Goal: Task Accomplishment & Management: Manage account settings

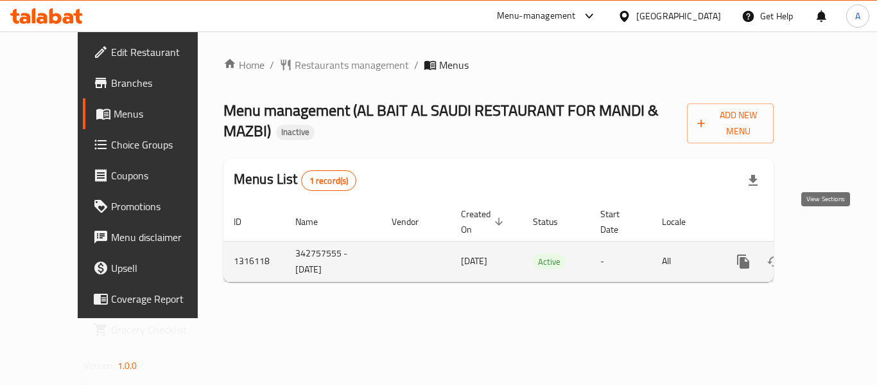
click at [828, 254] on icon "enhanced table" at bounding box center [835, 261] width 15 height 15
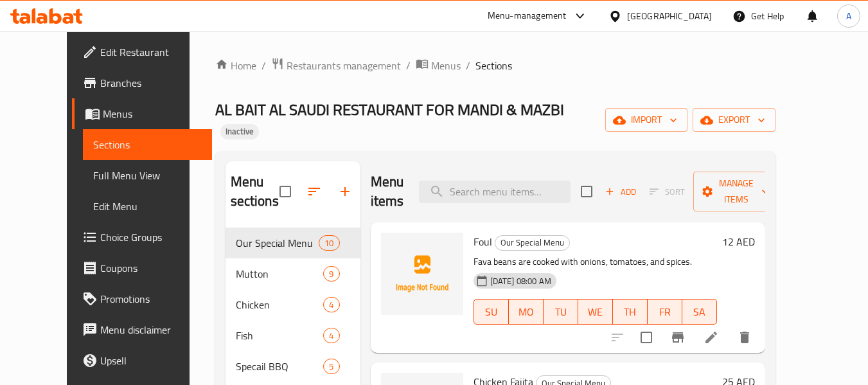
click at [93, 182] on span "Full Menu View" at bounding box center [147, 175] width 109 height 15
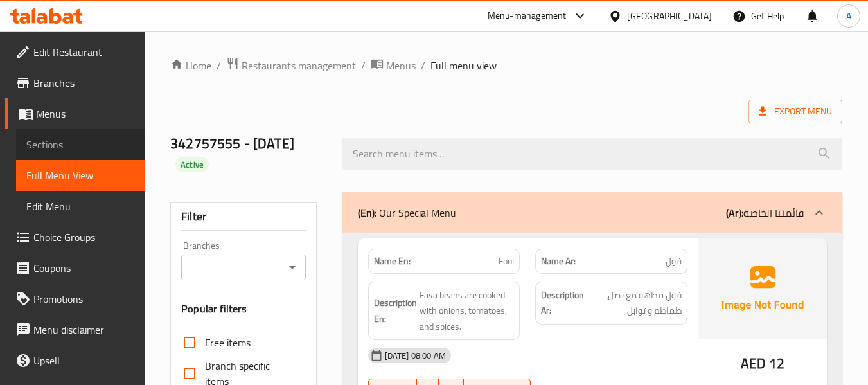
click at [89, 143] on span "Sections" at bounding box center [80, 144] width 109 height 15
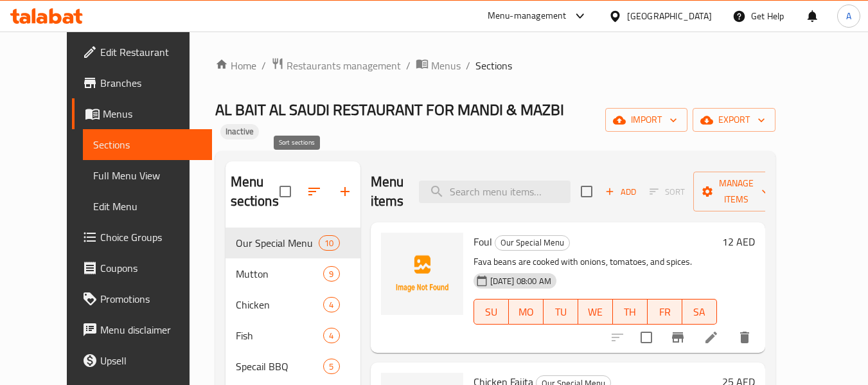
click at [306, 184] on icon "button" at bounding box center [313, 191] width 15 height 15
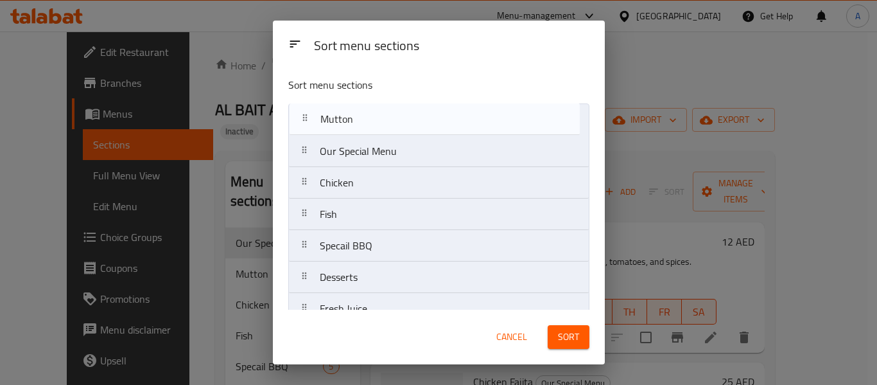
drag, startPoint x: 305, startPoint y: 154, endPoint x: 306, endPoint y: 112, distance: 41.8
click at [306, 112] on nav "Our Special Menu Mutton Chicken Fish Specail BBQ Desserts Fresh Juice Drinks" at bounding box center [438, 229] width 301 height 253
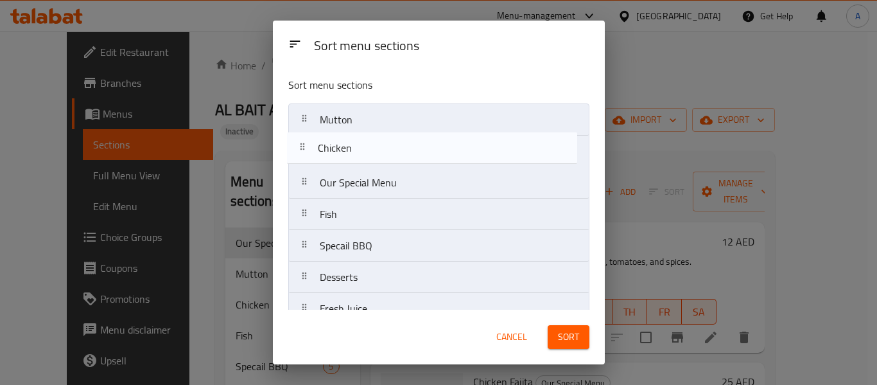
drag, startPoint x: 310, startPoint y: 186, endPoint x: 306, endPoint y: 148, distance: 38.1
click at [306, 148] on nav "Mutton Our Special Menu Chicken Fish Specail BBQ Desserts Fresh Juice Drinks" at bounding box center [438, 229] width 301 height 253
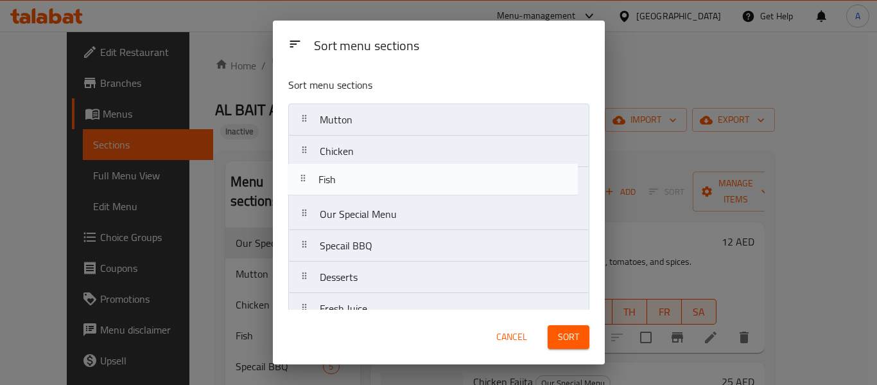
drag, startPoint x: 308, startPoint y: 219, endPoint x: 306, endPoint y: 180, distance: 38.6
click at [306, 180] on nav "Mutton Chicken Our Special Menu Fish Specail BBQ Desserts Fresh Juice Drinks" at bounding box center [438, 229] width 301 height 253
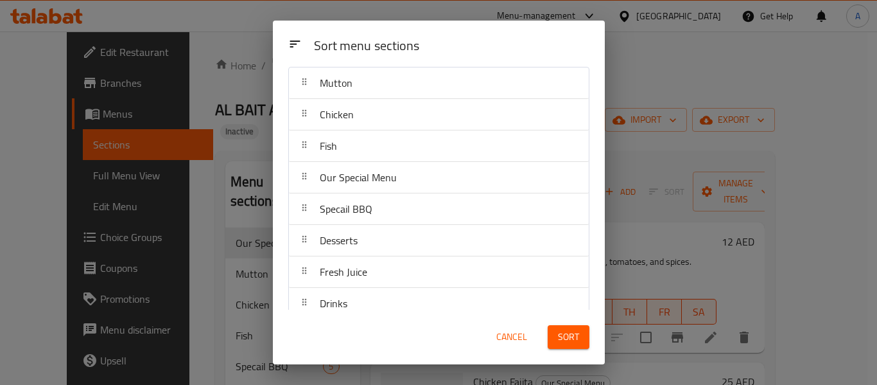
scroll to position [52, 0]
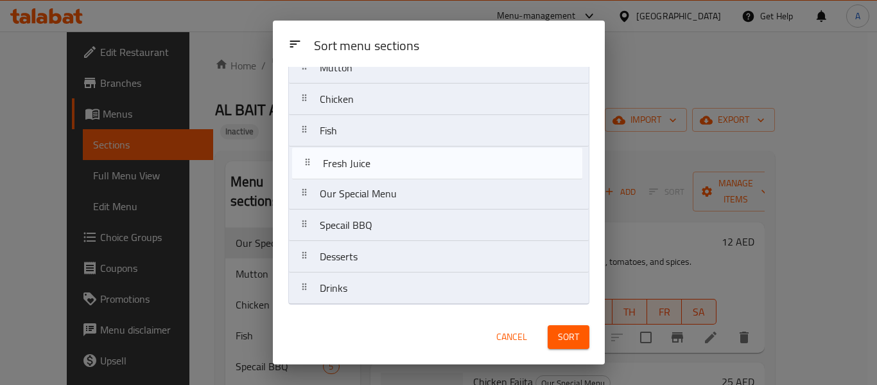
drag, startPoint x: 308, startPoint y: 258, endPoint x: 309, endPoint y: 157, distance: 100.2
click at [309, 157] on nav "Mutton Chicken Fish Our Special Menu Specail BBQ Desserts Fresh Juice Drinks" at bounding box center [438, 177] width 301 height 253
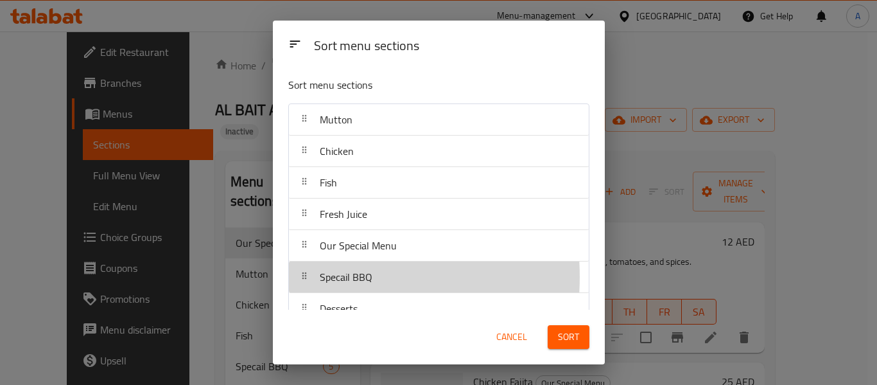
scroll to position [3, 0]
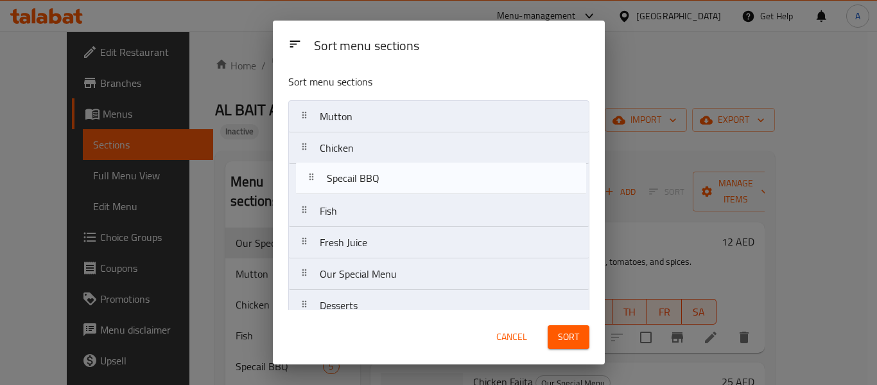
drag, startPoint x: 308, startPoint y: 277, endPoint x: 314, endPoint y: 173, distance: 103.6
click at [314, 173] on nav "Mutton Chicken Fish Fresh Juice Our Special Menu Specail BBQ Desserts Drinks" at bounding box center [438, 226] width 301 height 253
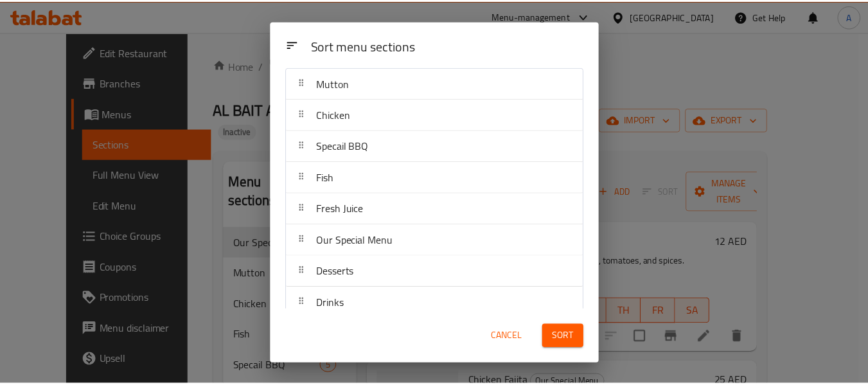
scroll to position [52, 0]
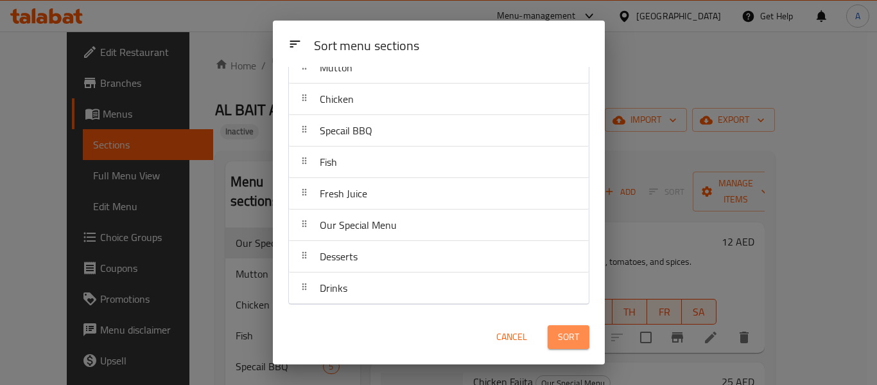
click at [570, 342] on span "Sort" at bounding box center [568, 337] width 21 height 16
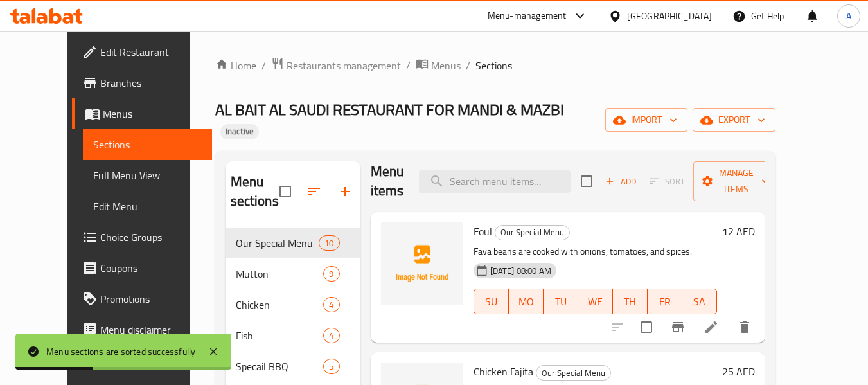
scroll to position [0, 0]
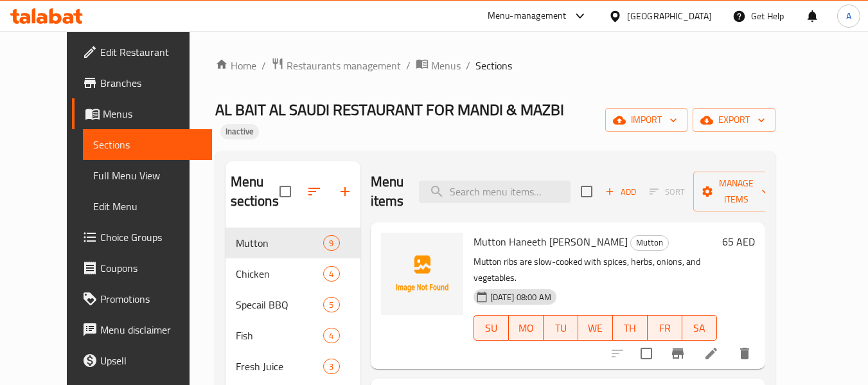
click at [93, 178] on span "Full Menu View" at bounding box center [147, 175] width 109 height 15
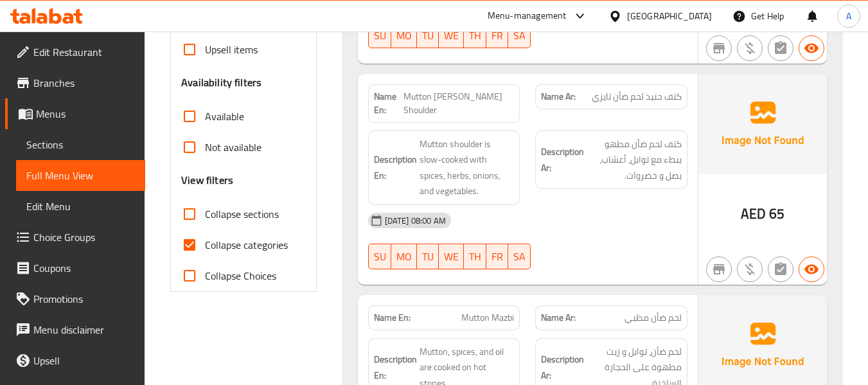
click at [238, 252] on span "Collapse categories" at bounding box center [246, 244] width 83 height 15
click at [205, 253] on input "Collapse categories" at bounding box center [189, 244] width 31 height 31
checkbox input "false"
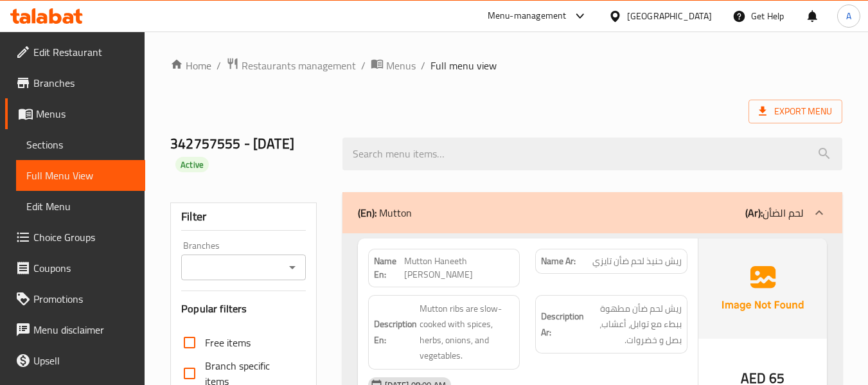
scroll to position [128, 0]
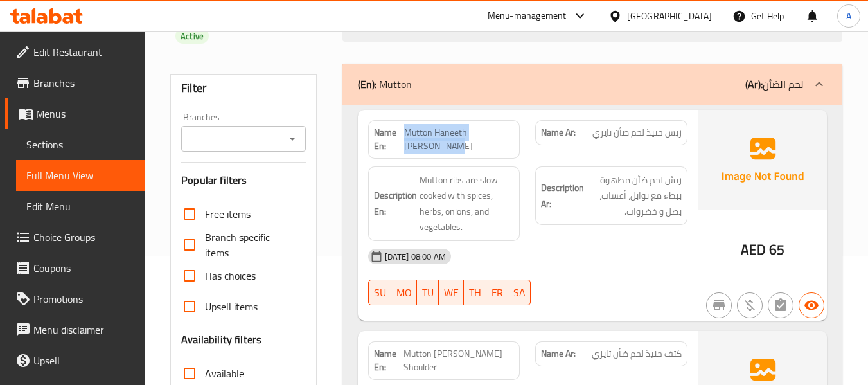
drag, startPoint x: 410, startPoint y: 129, endPoint x: 433, endPoint y: 155, distance: 34.1
click at [433, 155] on div "Name En: [PERSON_NAME]" at bounding box center [444, 139] width 152 height 39
click at [417, 144] on span "Mutton Haneeth [PERSON_NAME]" at bounding box center [459, 139] width 110 height 27
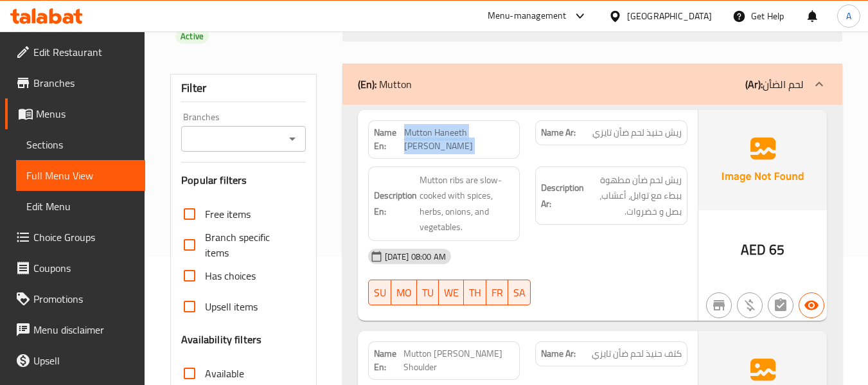
click at [416, 132] on span "Mutton Haneeth [PERSON_NAME]" at bounding box center [459, 139] width 110 height 27
click at [414, 151] on span "Mutton Haneeth [PERSON_NAME]" at bounding box center [459, 139] width 110 height 27
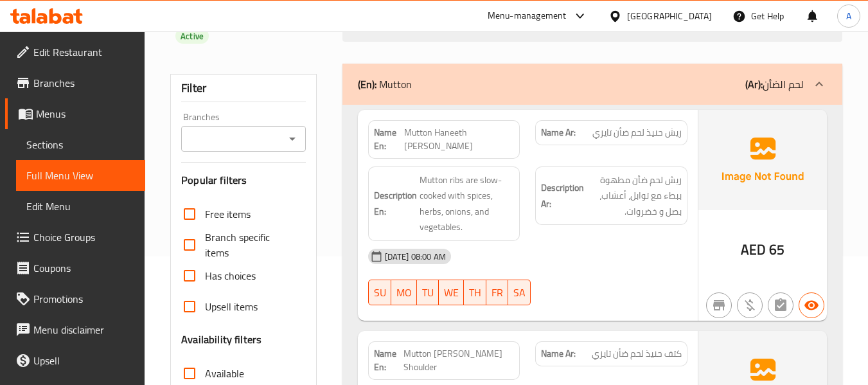
click at [414, 137] on span "Mutton Haneeth [PERSON_NAME]" at bounding box center [459, 139] width 110 height 27
click at [458, 132] on span "Mutton Haneeth [PERSON_NAME]" at bounding box center [459, 139] width 110 height 27
click at [485, 134] on span "Mutton Haneeth [PERSON_NAME]" at bounding box center [459, 139] width 110 height 27
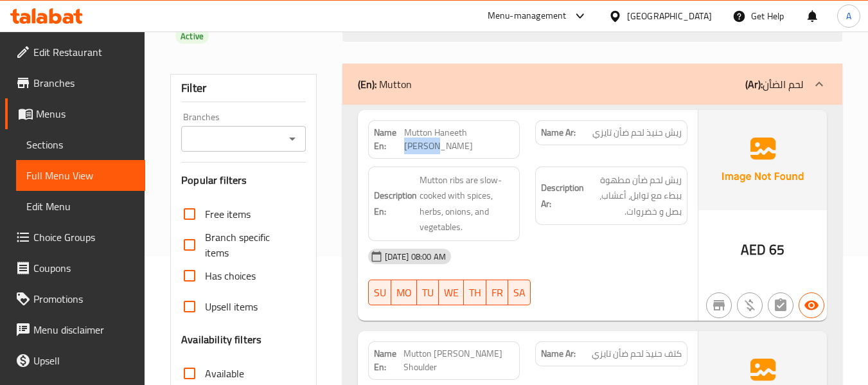
click at [485, 134] on span "Mutton Haneeth [PERSON_NAME]" at bounding box center [459, 139] width 110 height 27
click at [416, 145] on span "Mutton Haneeth [PERSON_NAME]" at bounding box center [459, 139] width 110 height 27
click at [488, 141] on span "Mutton Haneeth [PERSON_NAME]" at bounding box center [459, 139] width 110 height 27
click at [489, 136] on span "Mutton Haneeth [PERSON_NAME]" at bounding box center [459, 139] width 110 height 27
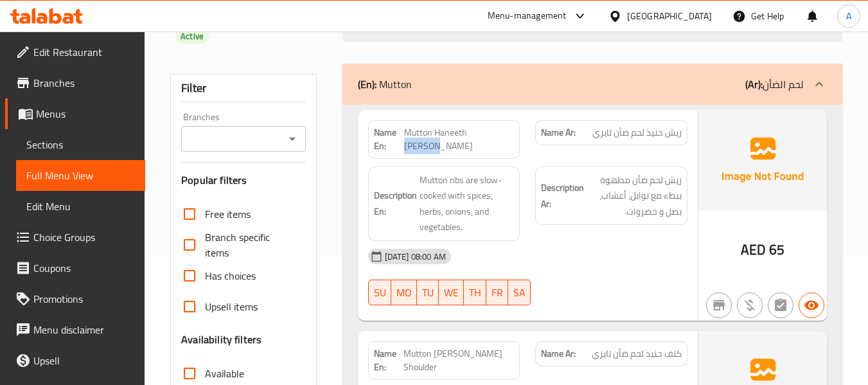
click at [489, 136] on span "Mutton Haneeth [PERSON_NAME]" at bounding box center [459, 139] width 110 height 27
click at [450, 139] on span "Mutton Haneeth [PERSON_NAME]" at bounding box center [459, 139] width 110 height 27
copy span "Haneeth"
click at [412, 127] on span "Mutton Haneeth [PERSON_NAME]" at bounding box center [459, 139] width 110 height 27
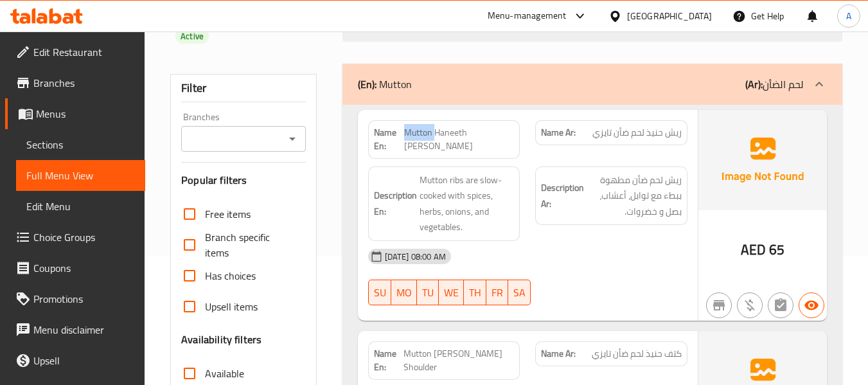
click at [412, 127] on span "Mutton Haneeth [PERSON_NAME]" at bounding box center [459, 139] width 110 height 27
copy span "Mutton"
click at [425, 139] on span "Mutton Haneeth [PERSON_NAME]" at bounding box center [459, 139] width 110 height 27
click at [425, 128] on span "Mutton Haneeth [PERSON_NAME]" at bounding box center [459, 139] width 110 height 27
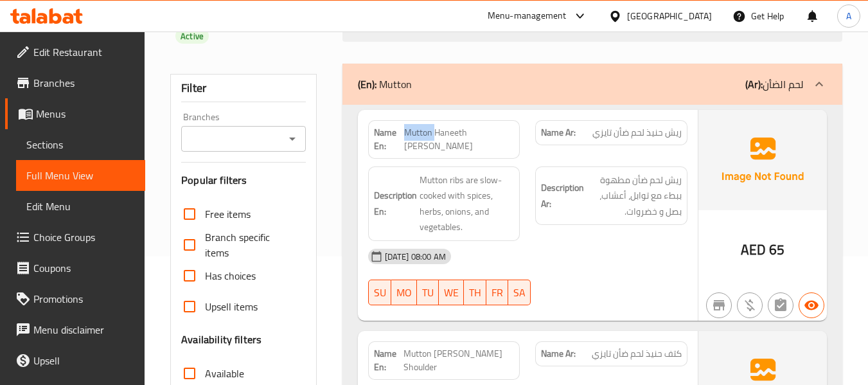
copy span "Mutton"
click at [427, 163] on div "Description En: Mutton ribs are slow-cooked with spices, herbs, onions, and veg…" at bounding box center [444, 204] width 168 height 90
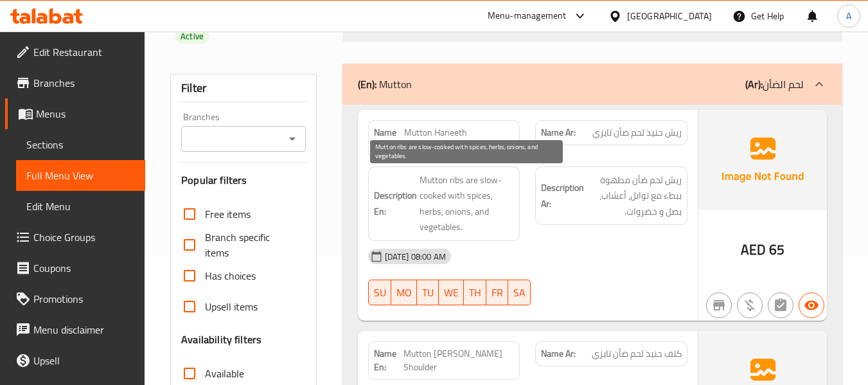
click at [455, 179] on span "Mutton ribs are slow-cooked with spices, herbs, onions, and vegetables." at bounding box center [466, 203] width 95 height 63
click at [476, 191] on span "Mutton ribs are slow-cooked with spices, herbs, onions, and vegetables." at bounding box center [466, 203] width 95 height 63
click at [425, 211] on span "Mutton ribs are slow-cooked with spices, herbs, onions, and vegetables." at bounding box center [466, 203] width 95 height 63
click at [461, 210] on span "Mutton ribs are slow-cooked with spices, herbs, onions, and vegetables." at bounding box center [466, 203] width 95 height 63
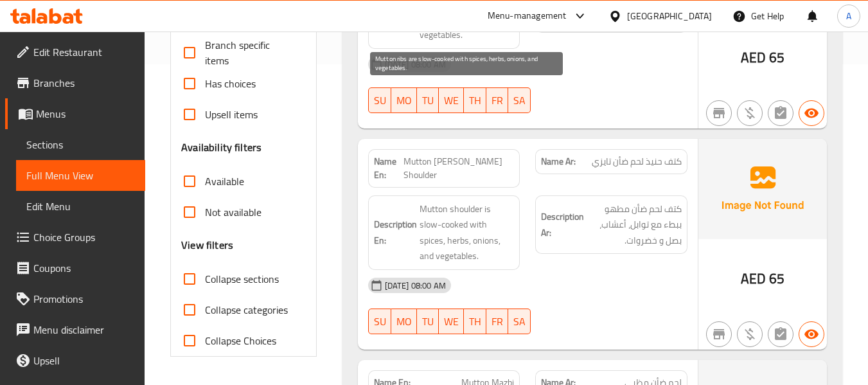
scroll to position [321, 0]
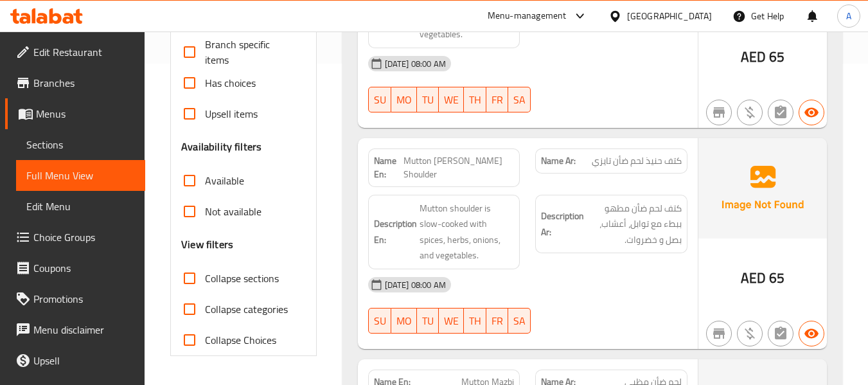
click at [417, 178] on span "Mutton [PERSON_NAME] Shoulder" at bounding box center [458, 167] width 110 height 27
click at [421, 175] on span "Mutton [PERSON_NAME] Shoulder" at bounding box center [458, 167] width 110 height 27
copy span "Shoulder"
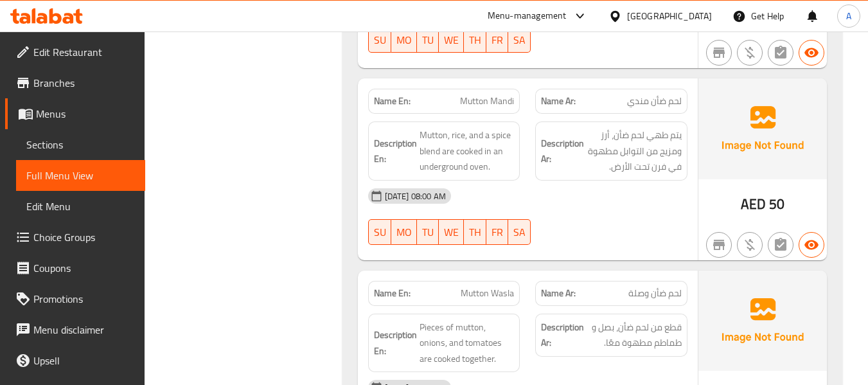
scroll to position [771, 0]
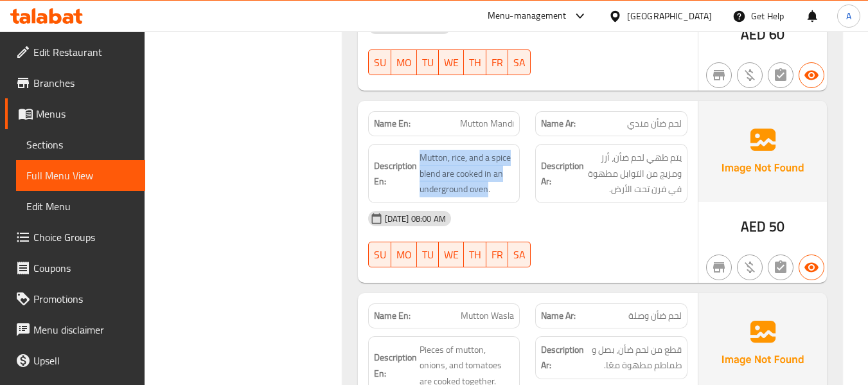
drag, startPoint x: 420, startPoint y: 158, endPoint x: 487, endPoint y: 197, distance: 78.0
click at [487, 197] on div "Description En: Mutton, rice, and a spice blend are cooked in an underground ov…" at bounding box center [444, 173] width 152 height 59
copy span "Mutton, rice, and a spice blend are cooked in an underground oven"
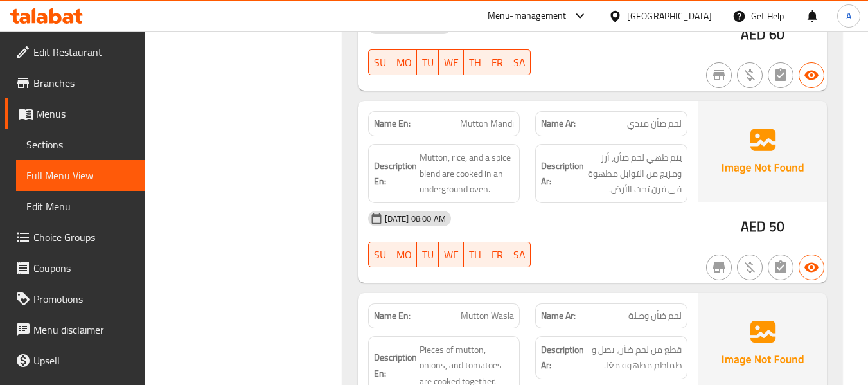
click at [612, 234] on div "[DATE] 08:00 AM SU MO TU WE TH FR SA" at bounding box center [527, 239] width 335 height 72
click at [558, 215] on div "[DATE] 08:00 AM" at bounding box center [527, 218] width 335 height 31
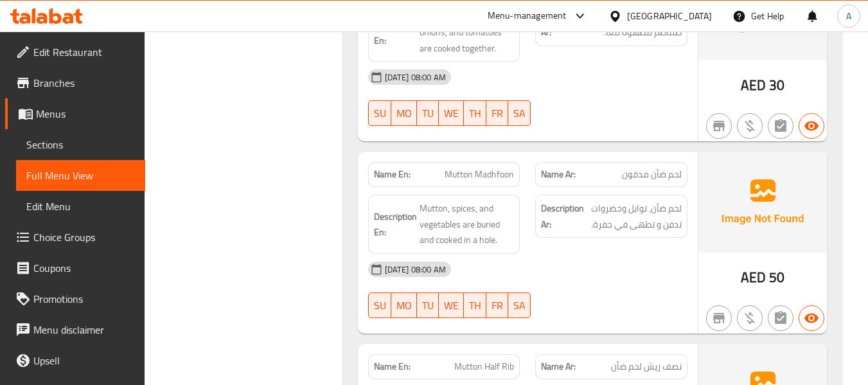
scroll to position [1156, 0]
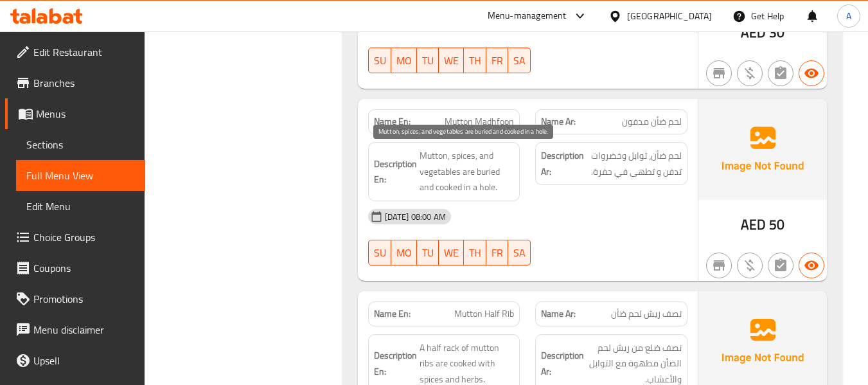
click at [433, 157] on span "Mutton, spices, and vegetables are buried and cooked in a hole." at bounding box center [466, 172] width 95 height 48
click at [459, 154] on span "Mutton, spices, and vegetables are buried and cooked in a hole." at bounding box center [466, 172] width 95 height 48
click at [433, 172] on span "Mutton, spices, and vegetables are buried and cooked in a hole." at bounding box center [466, 172] width 95 height 48
click at [484, 171] on span "Mutton, spices, and vegetables are buried and cooked in a hole." at bounding box center [466, 172] width 95 height 48
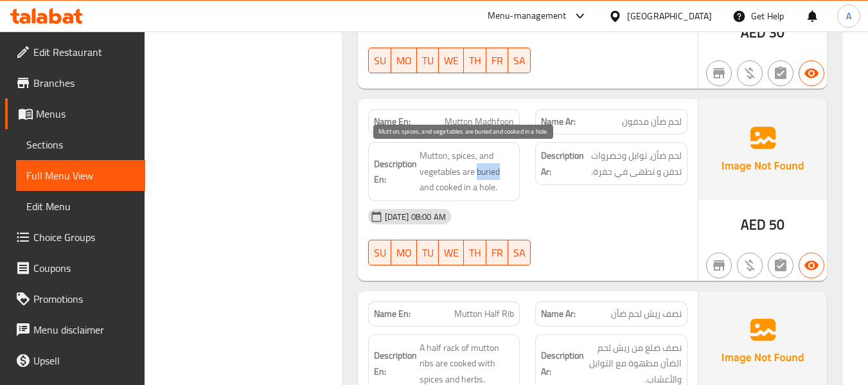
click at [484, 171] on span "Mutton, spices, and vegetables are buried and cooked in a hole." at bounding box center [466, 172] width 95 height 48
copy span "buried"
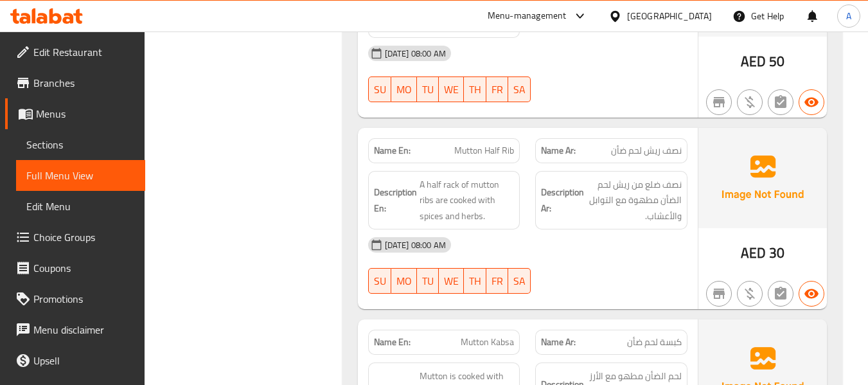
scroll to position [1349, 0]
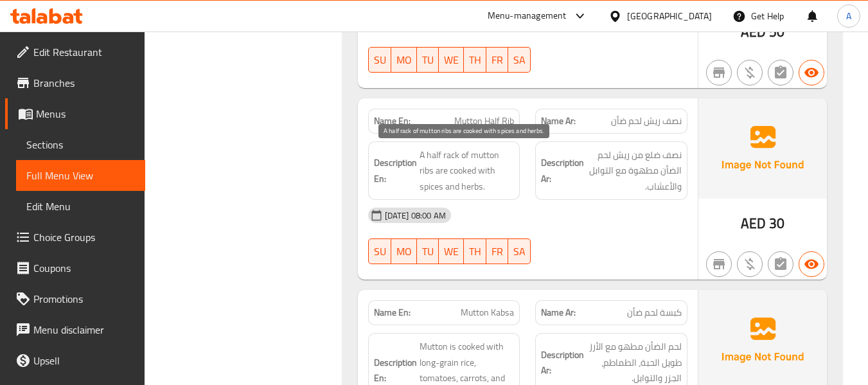
click at [447, 155] on span "A half rack of mutton ribs are cooked with spices and herbs." at bounding box center [466, 171] width 95 height 48
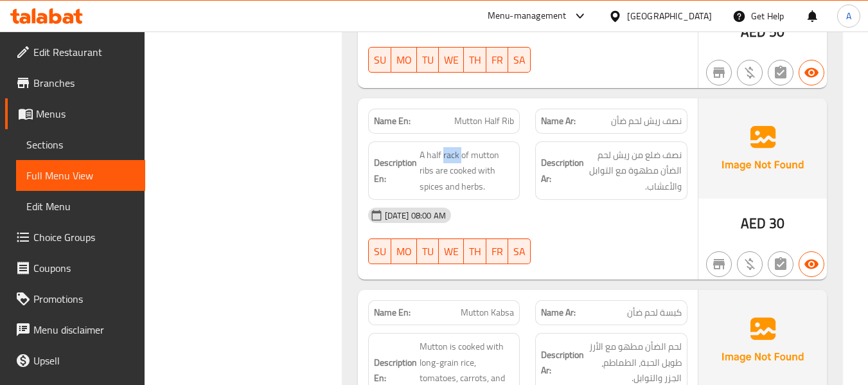
copy span "rack"
click at [453, 158] on span "A half rack of mutton ribs are cooked with spices and herbs." at bounding box center [466, 171] width 95 height 48
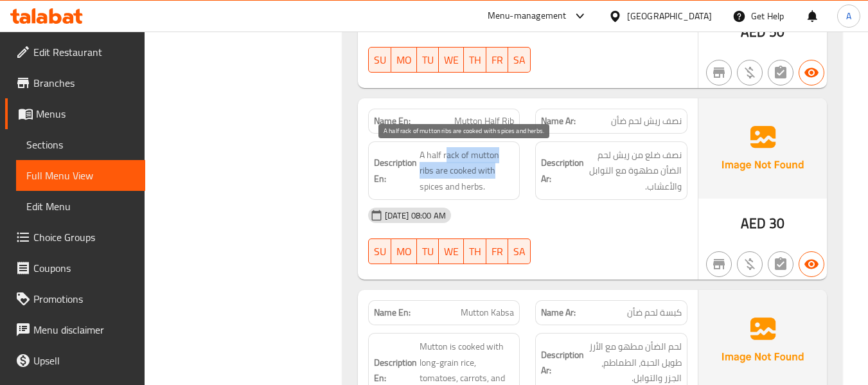
drag, startPoint x: 444, startPoint y: 155, endPoint x: 431, endPoint y: 156, distance: 13.5
click at [489, 161] on span "A half rack of mutton ribs are cooked with spices and herbs." at bounding box center [466, 171] width 95 height 48
click at [448, 156] on span "A half rack of mutton ribs are cooked with spices and herbs." at bounding box center [466, 171] width 95 height 48
drag, startPoint x: 441, startPoint y: 153, endPoint x: 462, endPoint y: 153, distance: 20.6
click at [462, 156] on span "A half rack of mutton ribs are cooked with spices and herbs." at bounding box center [466, 171] width 95 height 48
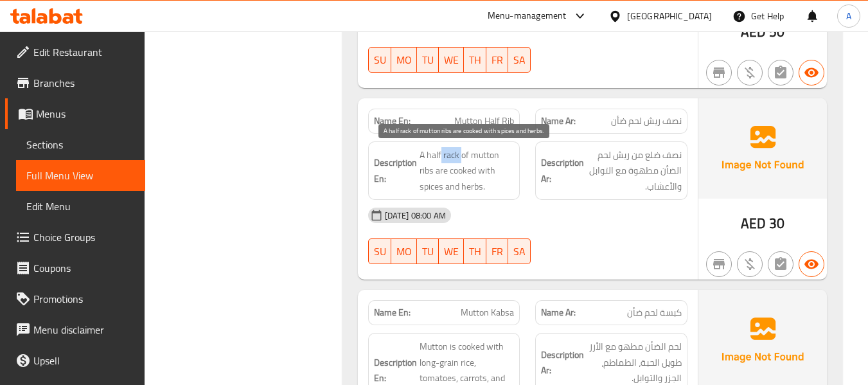
click at [461, 153] on span "A half rack of mutton ribs are cooked with spices and herbs." at bounding box center [466, 171] width 95 height 48
drag, startPoint x: 443, startPoint y: 156, endPoint x: 499, endPoint y: 157, distance: 55.9
click at [499, 157] on span "A half rack of mutton ribs are cooked with spices and herbs." at bounding box center [466, 171] width 95 height 48
copy span "rack of mutton"
click at [448, 152] on span "A half rack of mutton ribs are cooked with spices and herbs." at bounding box center [466, 171] width 95 height 48
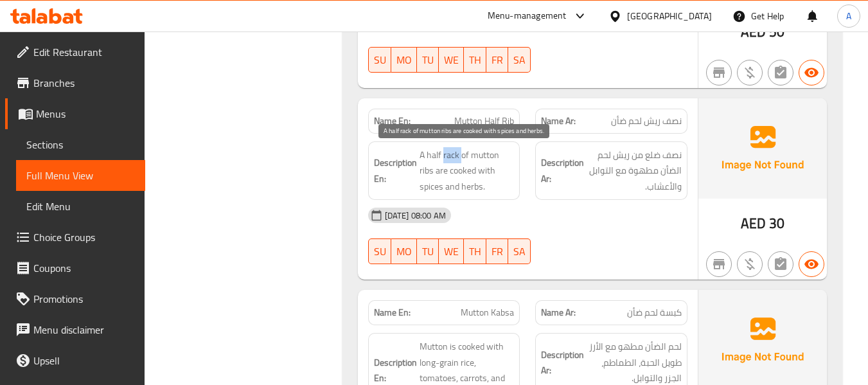
click at [448, 152] on span "A half rack of mutton ribs are cooked with spices and herbs." at bounding box center [466, 171] width 95 height 48
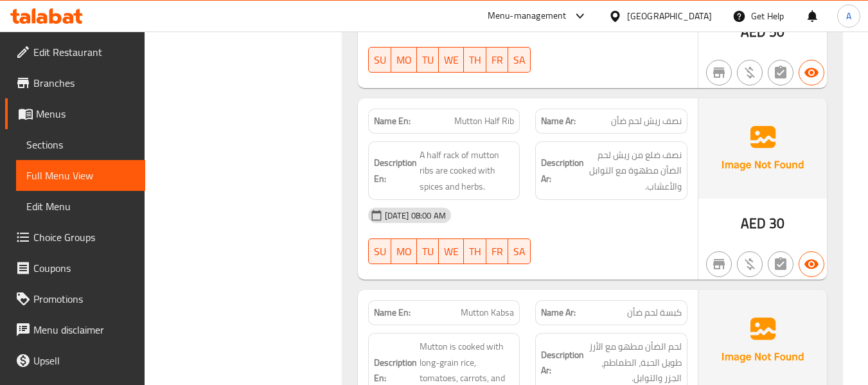
click at [578, 234] on div "[DATE] 08:00 AM SU MO TU WE TH FR SA" at bounding box center [527, 236] width 335 height 72
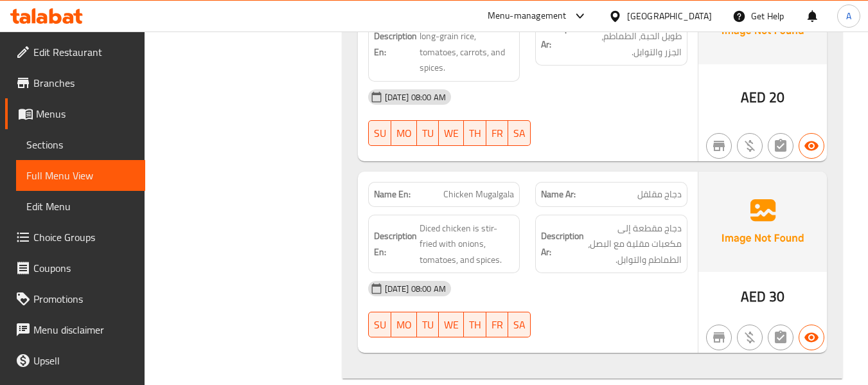
scroll to position [2569, 0]
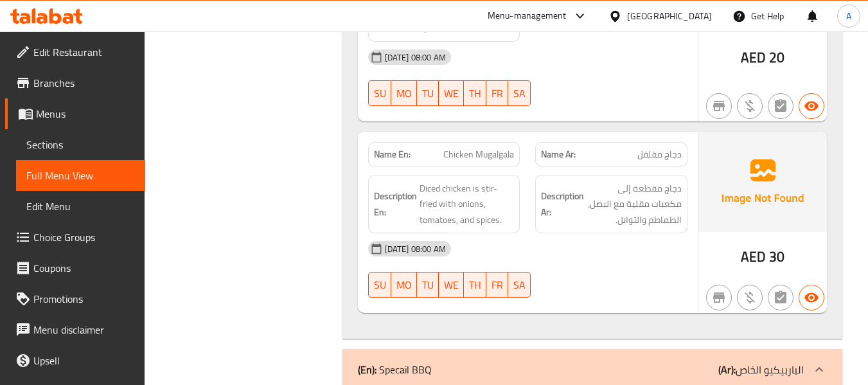
click at [489, 157] on span "Chicken Mugalgala" at bounding box center [478, 154] width 71 height 13
copy span "Mugalgala"
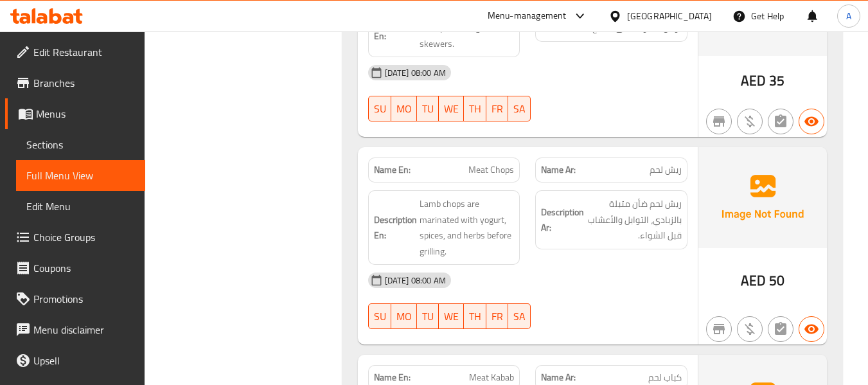
scroll to position [3211, 0]
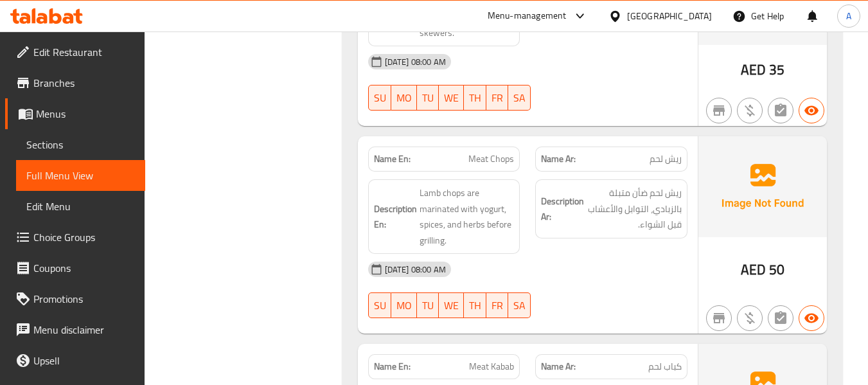
click at [505, 162] on span "Meat Chops" at bounding box center [491, 158] width 46 height 13
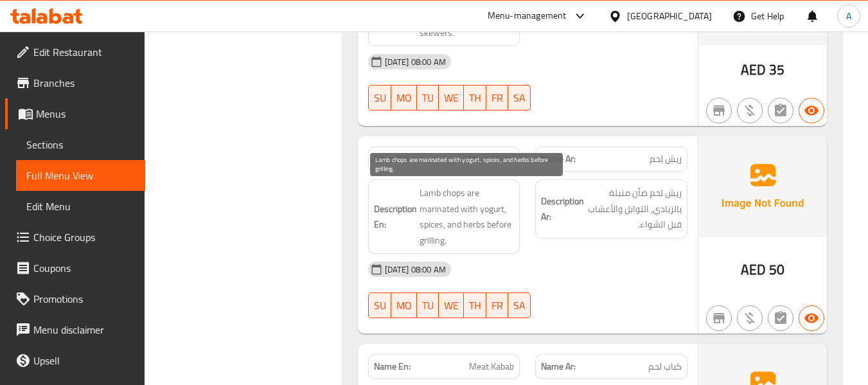
click at [476, 198] on span "Lamb chops are marinated with yogurt, spices, and herbs before grilling." at bounding box center [466, 216] width 95 height 63
click at [450, 211] on span "Lamb chops are marinated with yogurt, spices, and herbs before grilling." at bounding box center [466, 216] width 95 height 63
click at [451, 227] on span "Lamb chops are marinated with yogurt, spices, and herbs before grilling." at bounding box center [466, 216] width 95 height 63
click at [487, 227] on span "Lamb chops are marinated with yogurt, spices, and herbs before grilling." at bounding box center [466, 216] width 95 height 63
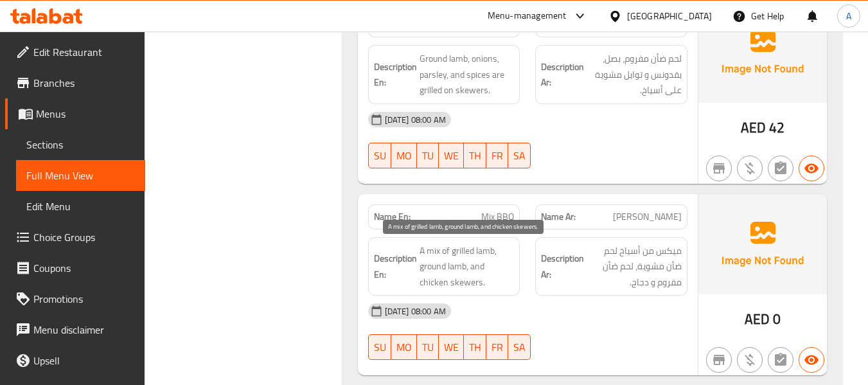
scroll to position [3532, 0]
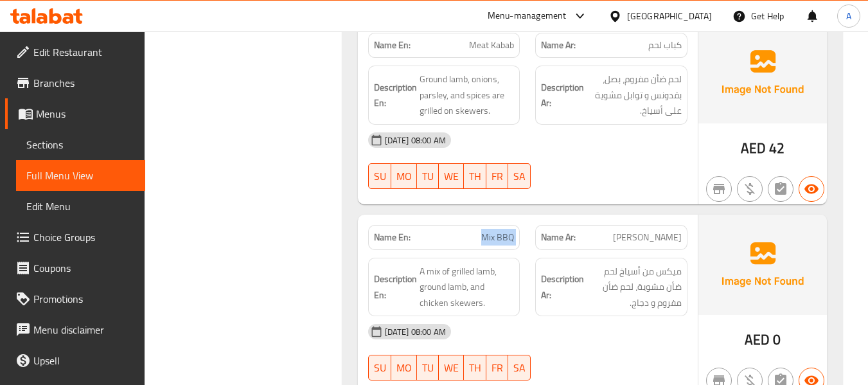
drag, startPoint x: 482, startPoint y: 236, endPoint x: 530, endPoint y: 240, distance: 47.6
click at [530, 240] on div "Name En: Mix BBQ Name Ar: [PERSON_NAME]" at bounding box center [527, 237] width 335 height 40
click at [456, 245] on div "Name En: Mix BBQ" at bounding box center [444, 237] width 152 height 25
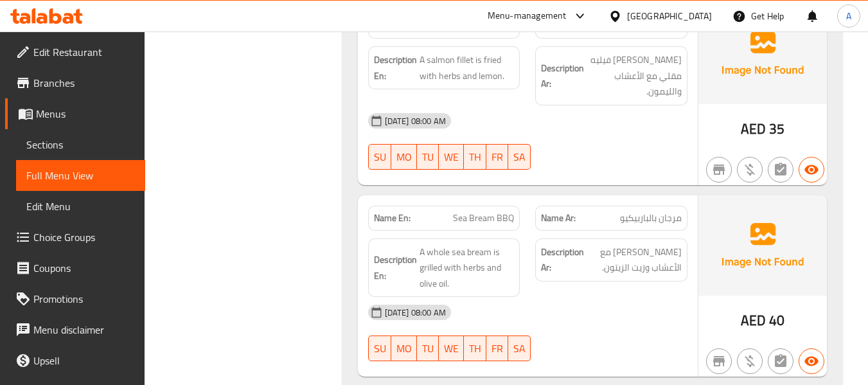
scroll to position [4431, 0]
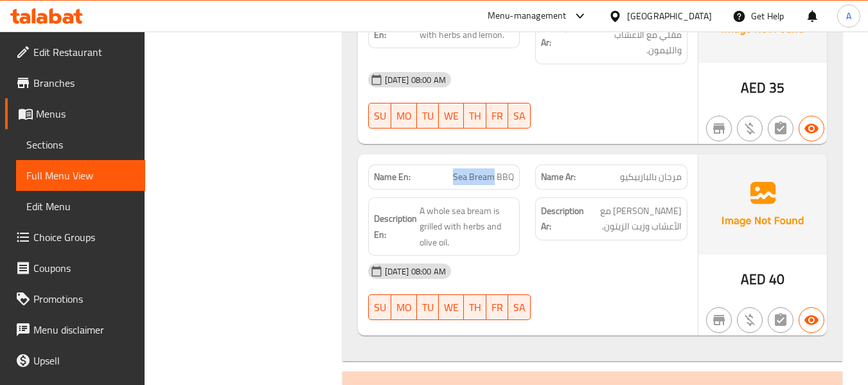
drag, startPoint x: 455, startPoint y: 161, endPoint x: 493, endPoint y: 169, distance: 38.7
click at [493, 169] on div "Name En: Sea Bream BBQ" at bounding box center [444, 176] width 152 height 25
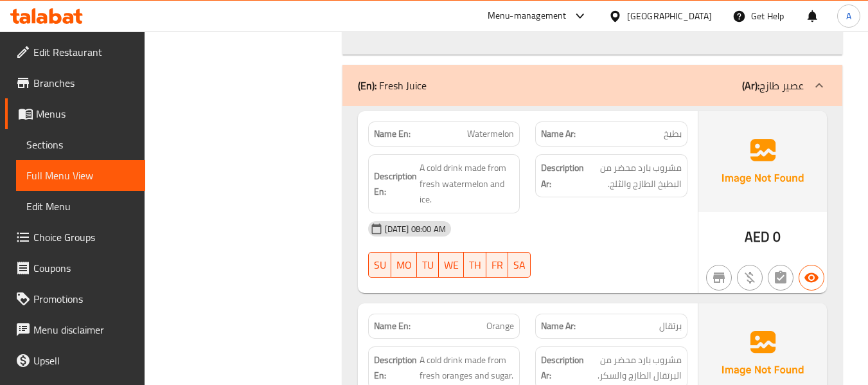
scroll to position [4752, 0]
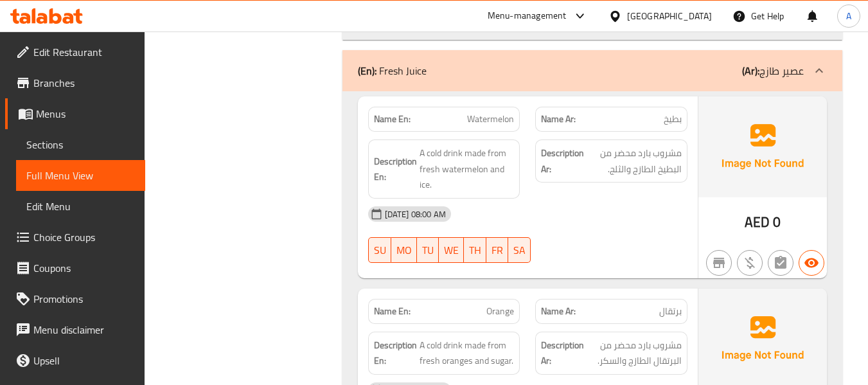
click at [473, 112] on span "Watermelon" at bounding box center [490, 118] width 47 height 13
drag, startPoint x: 468, startPoint y: 98, endPoint x: 524, endPoint y: 109, distance: 56.8
click at [524, 109] on div "Name En: Watermelon" at bounding box center [444, 119] width 168 height 40
drag, startPoint x: 480, startPoint y: 292, endPoint x: 535, endPoint y: 294, distance: 54.6
click at [535, 294] on div "Name En: Orange Name Ar: برتقال" at bounding box center [527, 311] width 335 height 40
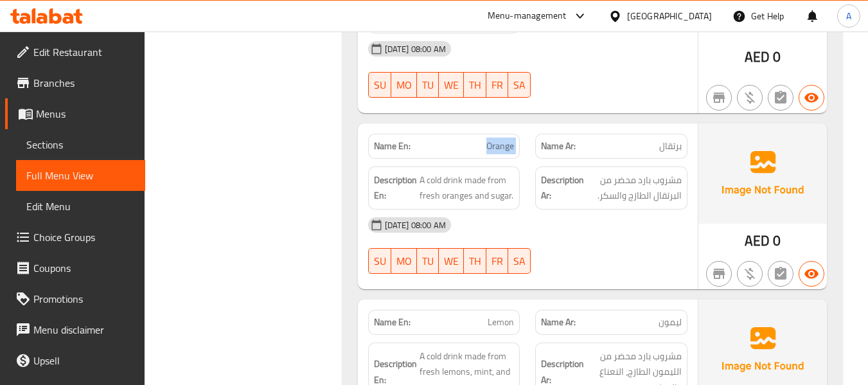
scroll to position [4945, 0]
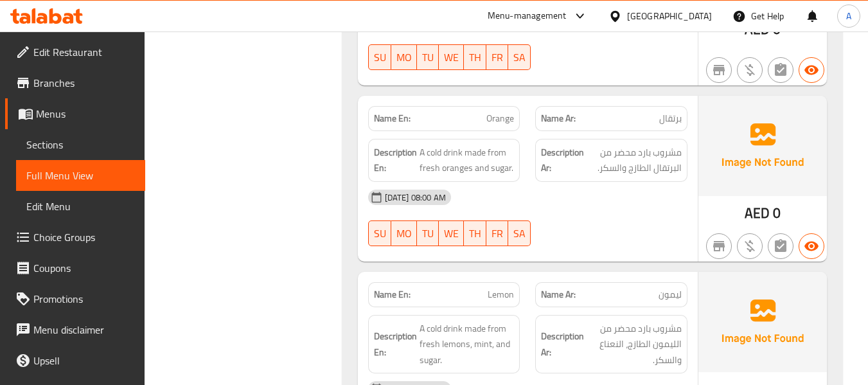
click at [510, 290] on div "Name En: Lemon" at bounding box center [444, 294] width 152 height 25
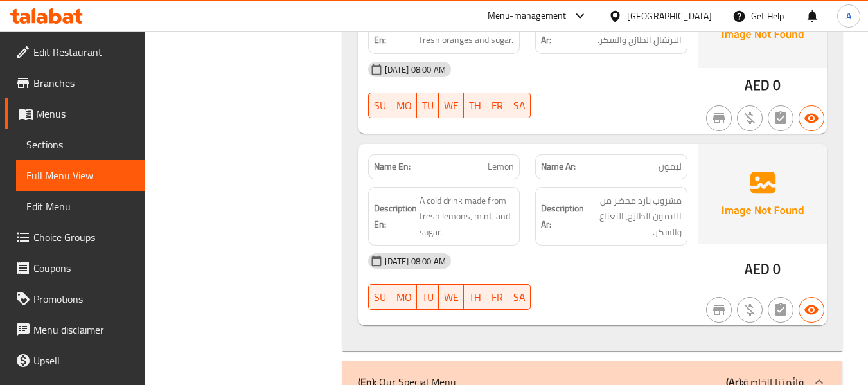
scroll to position [5074, 0]
drag, startPoint x: 485, startPoint y: 146, endPoint x: 523, endPoint y: 150, distance: 38.7
click at [523, 150] on div "Name En: Lemon" at bounding box center [444, 166] width 168 height 40
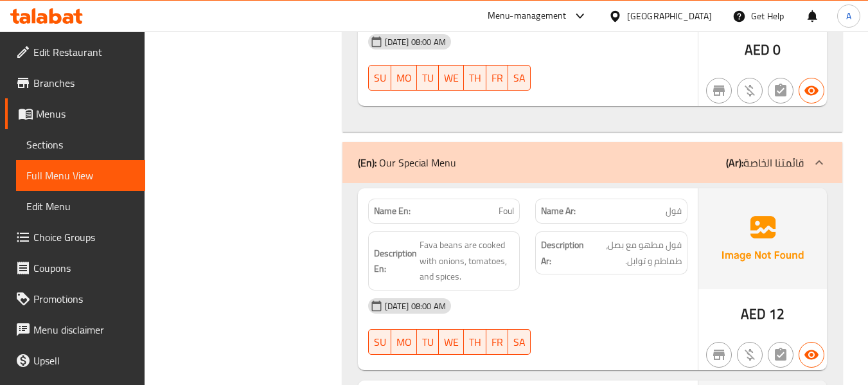
scroll to position [5330, 0]
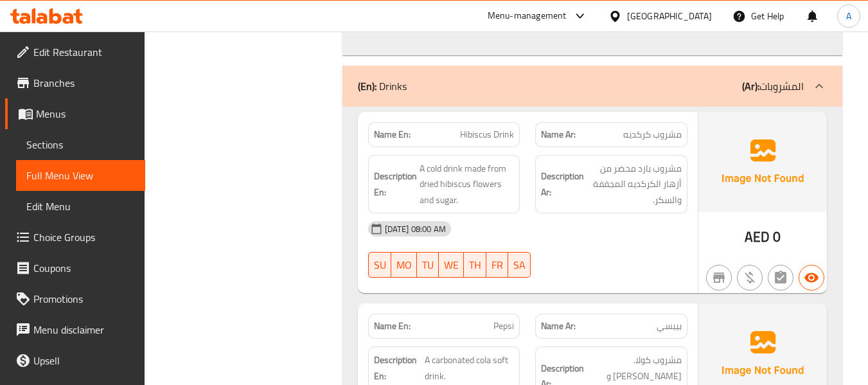
scroll to position [7964, 0]
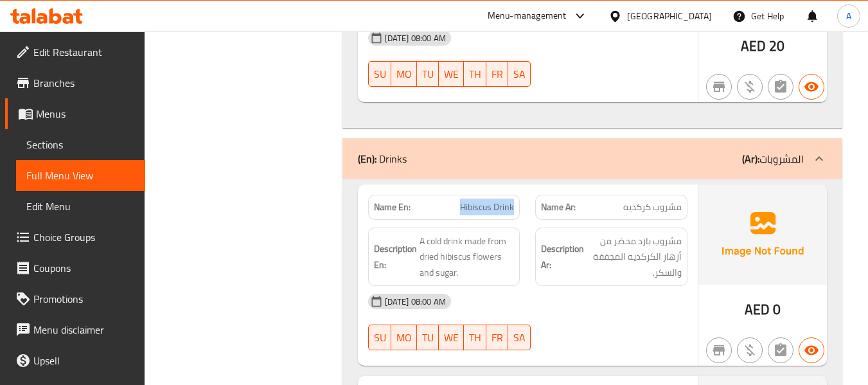
drag, startPoint x: 456, startPoint y: 192, endPoint x: 513, endPoint y: 191, distance: 57.2
click at [513, 200] on p "Name En: Hibiscus Drink" at bounding box center [444, 206] width 141 height 13
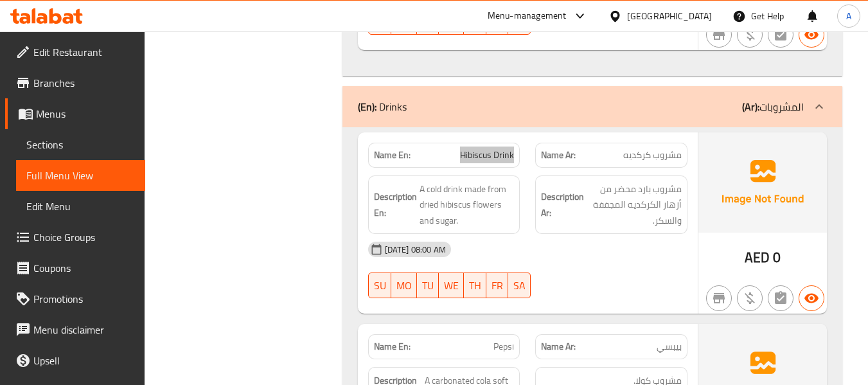
scroll to position [8156, 0]
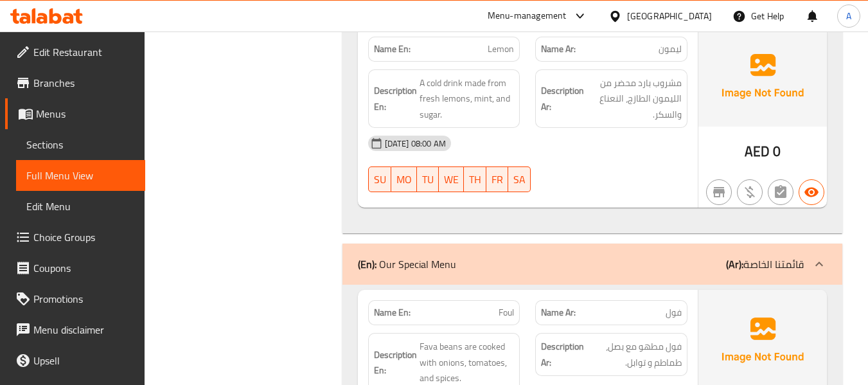
scroll to position [5202, 0]
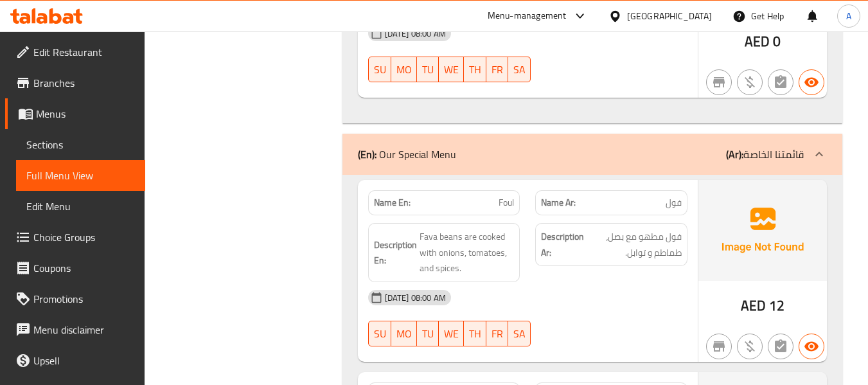
scroll to position [5330, 0]
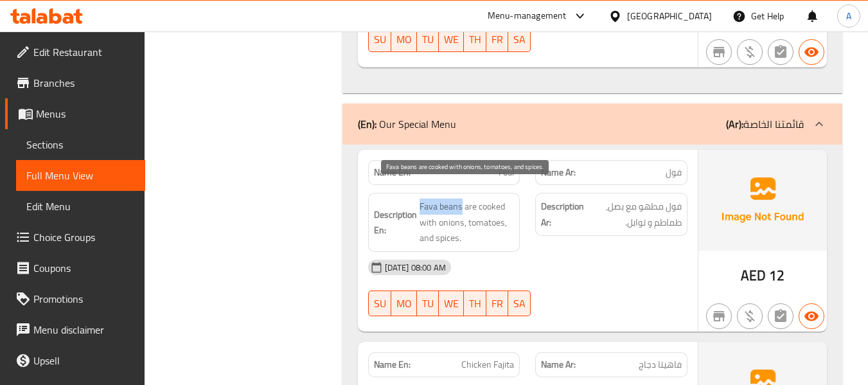
drag, startPoint x: 419, startPoint y: 189, endPoint x: 462, endPoint y: 196, distance: 42.9
click at [462, 198] on span "Fava beans are cooked with onions, tomatoes, and spices." at bounding box center [466, 222] width 95 height 48
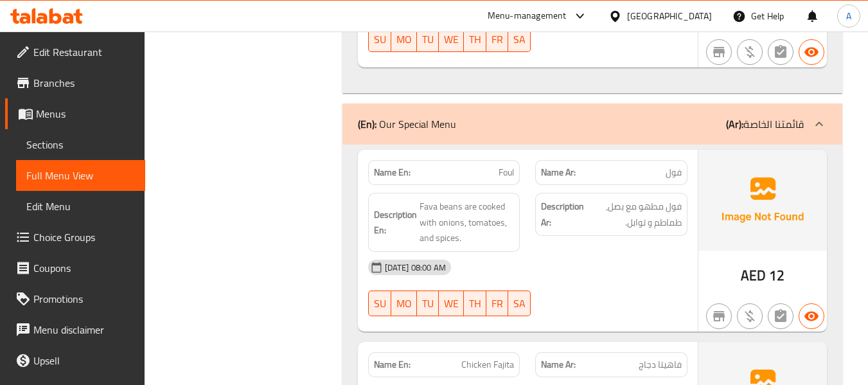
click at [651, 216] on div "Description Ar: فول مطهو مع بصل، طماطم و توابل." at bounding box center [611, 214] width 152 height 43
click at [676, 198] on span "فول مطهو مع بصل، طماطم و توابل." at bounding box center [633, 213] width 95 height 31
click at [639, 207] on span "فول مطهو مع بصل، طماطم و توابل." at bounding box center [633, 213] width 95 height 31
click at [437, 201] on span "Fava beans are cooked with onions, tomatoes, and spices." at bounding box center [466, 222] width 95 height 48
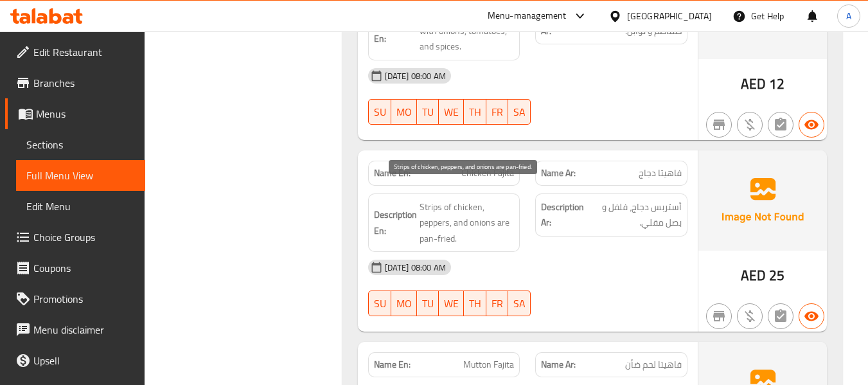
scroll to position [5523, 0]
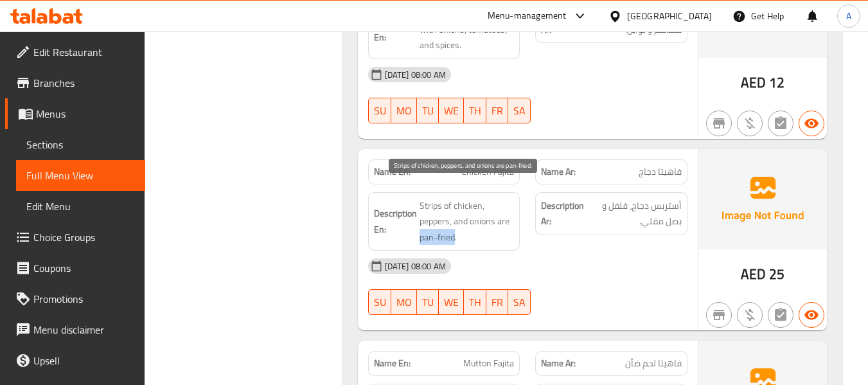
drag, startPoint x: 419, startPoint y: 224, endPoint x: 454, endPoint y: 227, distance: 35.5
click at [454, 227] on span "Strips of chicken, peppers, and onions are pan-fried." at bounding box center [466, 222] width 95 height 48
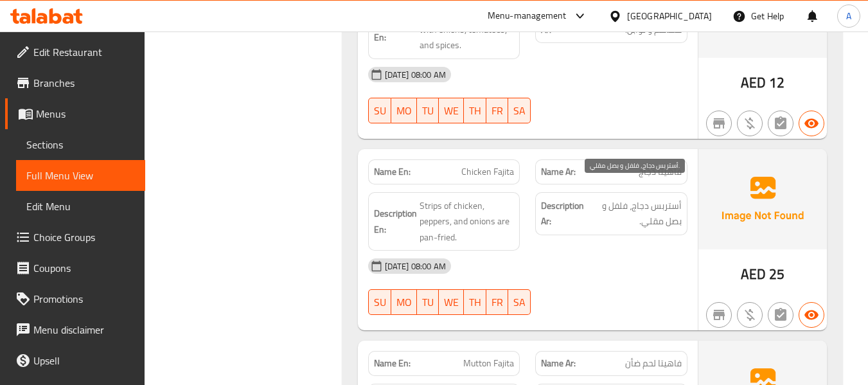
click at [659, 207] on span "أستربس دجاج، فلفل و بصل مقلي." at bounding box center [633, 213] width 95 height 31
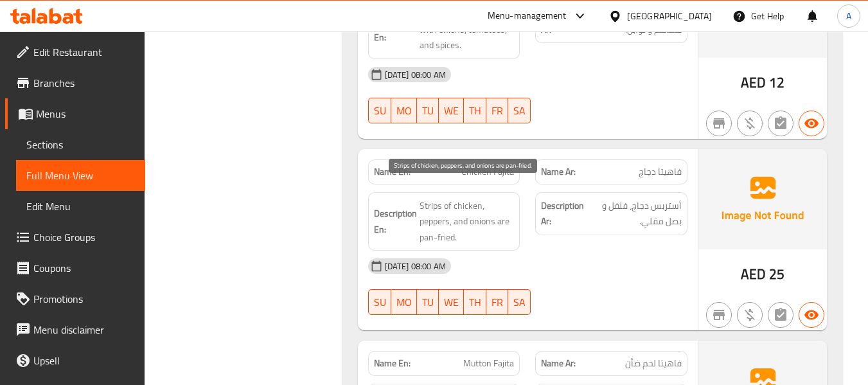
click at [507, 225] on span "Strips of chicken, peppers, and onions are pan-fried." at bounding box center [466, 222] width 95 height 48
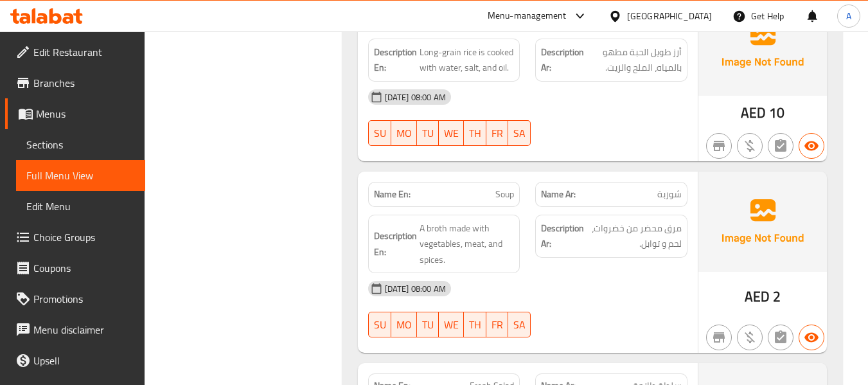
scroll to position [6068, 0]
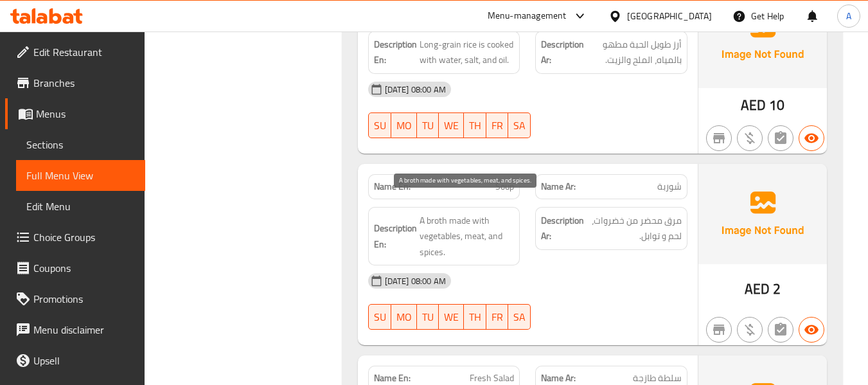
click at [468, 229] on span "A broth made with vegetables, meat, and spices." at bounding box center [466, 237] width 95 height 48
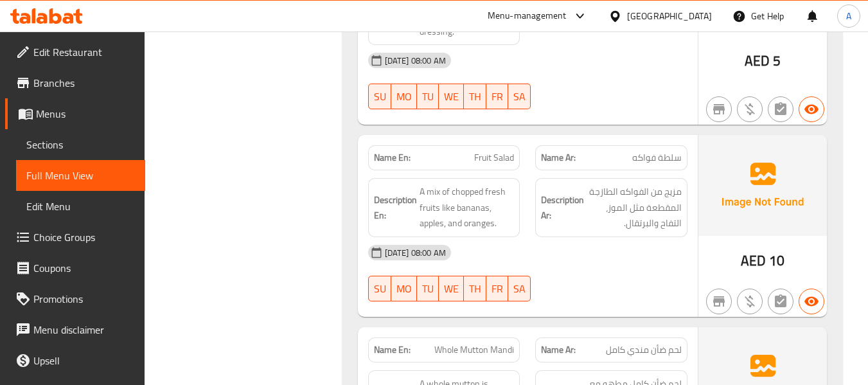
scroll to position [6517, 0]
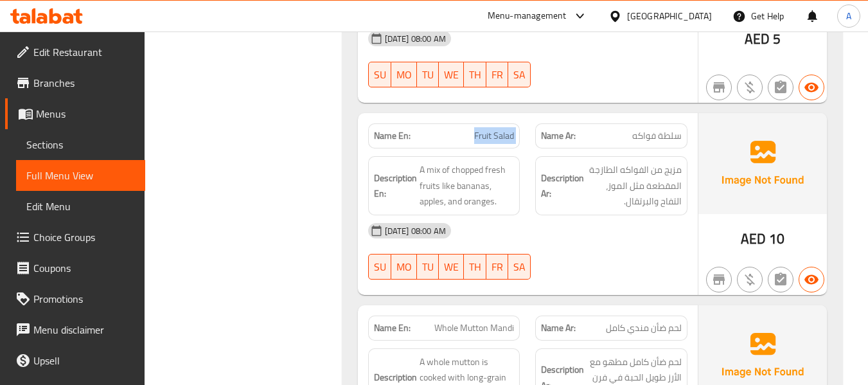
drag, startPoint x: 472, startPoint y: 117, endPoint x: 532, endPoint y: 111, distance: 60.6
click at [532, 116] on div "Name En: Fruit Salad Name Ar: سلطة فواكه" at bounding box center [527, 136] width 335 height 40
drag, startPoint x: 664, startPoint y: 200, endPoint x: 644, endPoint y: 200, distance: 20.6
click at [664, 215] on div "[DATE] 08:00 AM" at bounding box center [527, 230] width 335 height 31
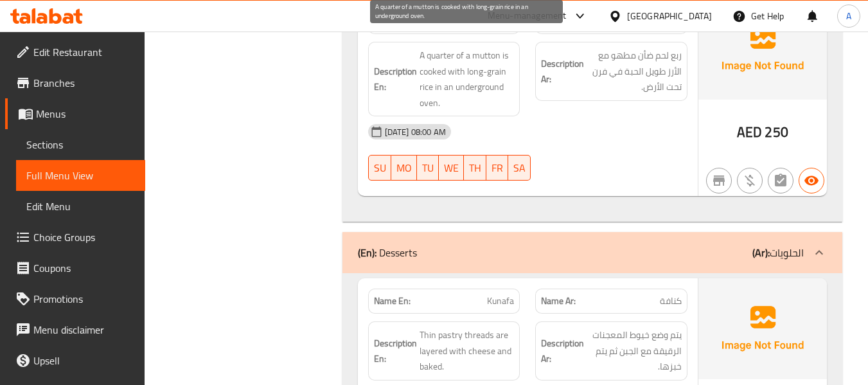
scroll to position [7224, 0]
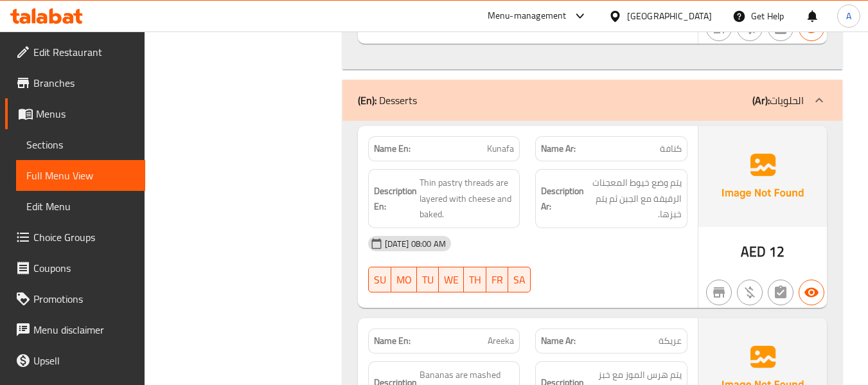
scroll to position [7352, 0]
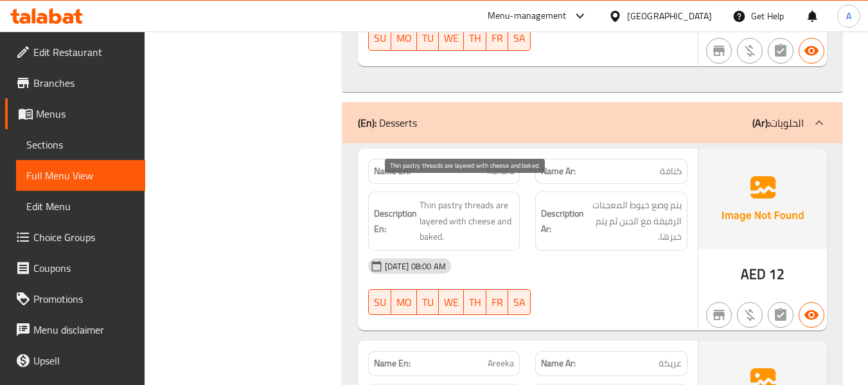
click at [470, 197] on span "Thin pastry threads are layered with cheese and baked." at bounding box center [466, 221] width 95 height 48
click at [571, 206] on strong "Description Ar:" at bounding box center [562, 221] width 43 height 31
click at [449, 197] on span "Thin pastry threads are layered with cheese and baked." at bounding box center [466, 221] width 95 height 48
click at [455, 197] on span "Thin pastry threads are layered with cheese and baked." at bounding box center [466, 221] width 95 height 48
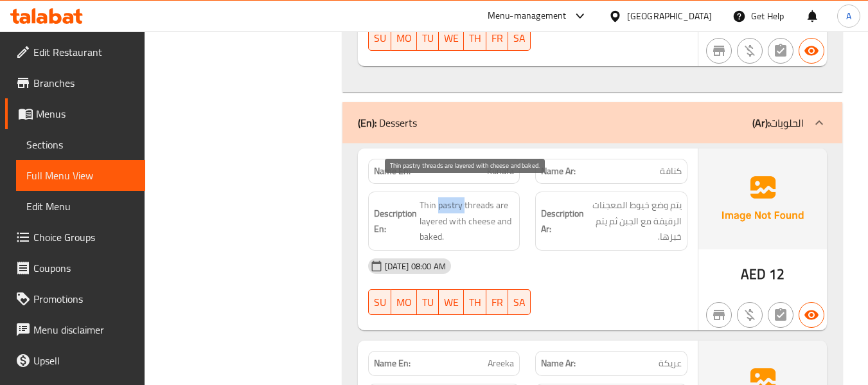
click at [455, 197] on span "Thin pastry threads are layered with cheese and baked." at bounding box center [466, 221] width 95 height 48
click at [468, 197] on span "Thin pastry threads are layered with cheese and baked." at bounding box center [466, 221] width 95 height 48
drag, startPoint x: 419, startPoint y: 207, endPoint x: 463, endPoint y: 207, distance: 43.7
click at [463, 207] on span "Thin pastry threads are layered with cheese and baked." at bounding box center [466, 221] width 95 height 48
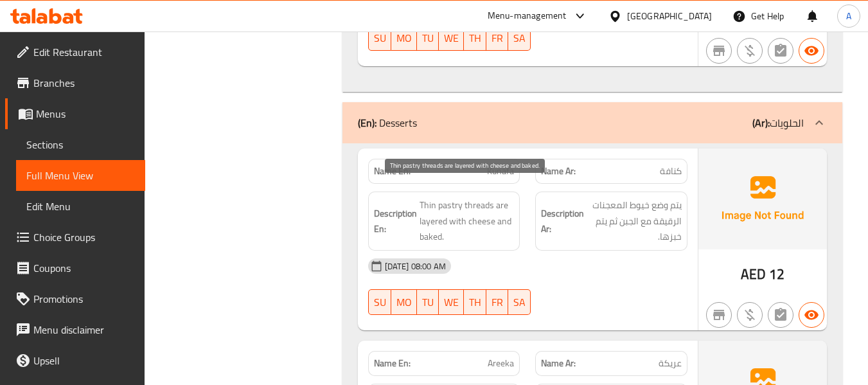
drag, startPoint x: 480, startPoint y: 163, endPoint x: 484, endPoint y: 157, distance: 6.6
click at [480, 163] on div "Name En: [PERSON_NAME]" at bounding box center [444, 171] width 152 height 25
drag, startPoint x: 485, startPoint y: 154, endPoint x: 521, endPoint y: 157, distance: 36.1
click at [521, 157] on div "Name En: [PERSON_NAME]" at bounding box center [444, 171] width 168 height 40
click at [399, 206] on strong "Description En:" at bounding box center [395, 221] width 43 height 31
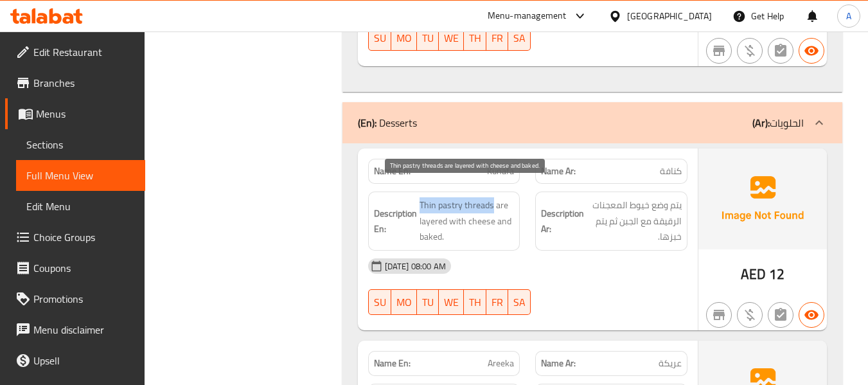
drag, startPoint x: 421, startPoint y: 185, endPoint x: 493, endPoint y: 187, distance: 72.0
click at [493, 197] on span "Thin pastry threads are layered with cheese and baked." at bounding box center [466, 221] width 95 height 48
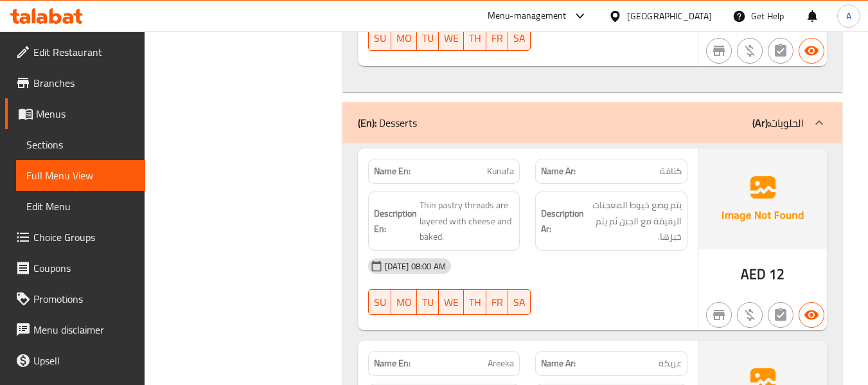
click at [478, 231] on div "Description En: Thin pastry threads are layered with cheese and baked." at bounding box center [444, 220] width 152 height 59
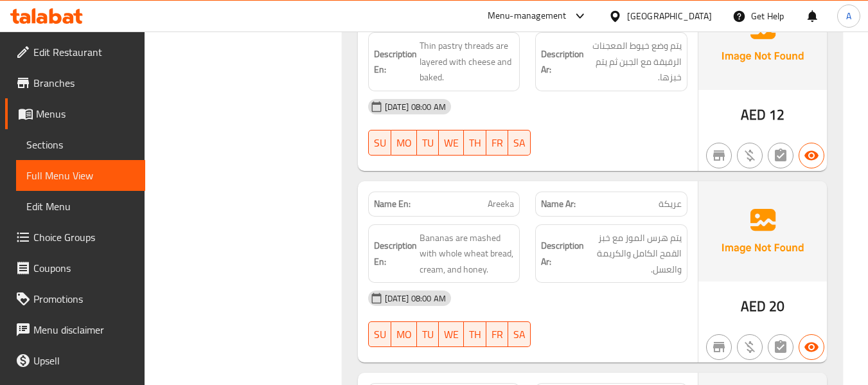
scroll to position [7545, 0]
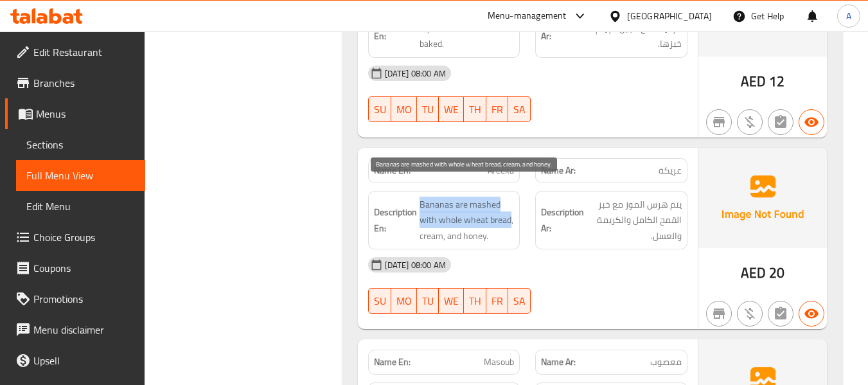
drag, startPoint x: 420, startPoint y: 191, endPoint x: 511, endPoint y: 205, distance: 91.6
click at [511, 205] on span "Bananas are mashed with whole wheat bread, cream, and honey." at bounding box center [466, 221] width 95 height 48
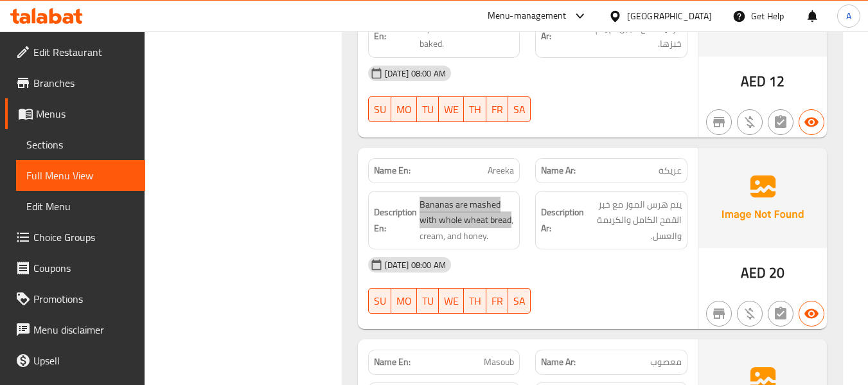
scroll to position [7481, 0]
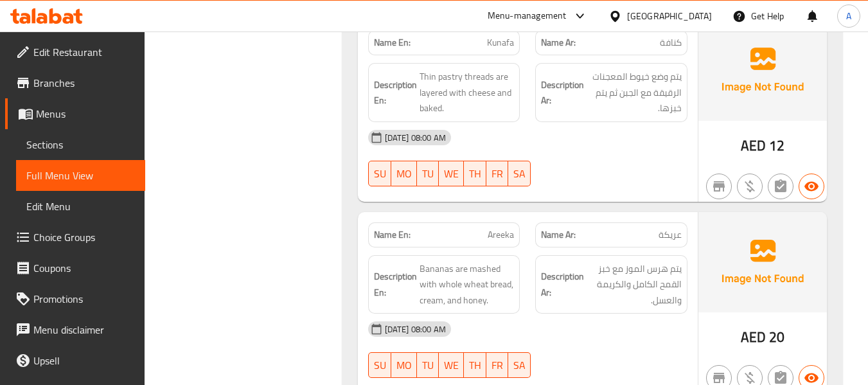
click at [583, 313] on div "[DATE] 08:00 AM" at bounding box center [527, 328] width 335 height 31
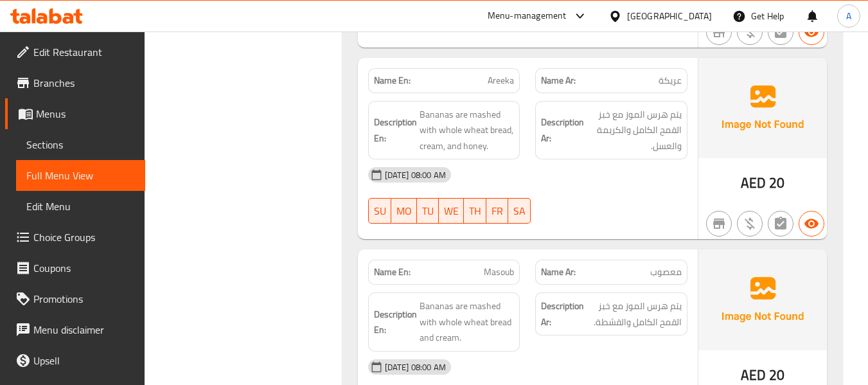
scroll to position [7609, 0]
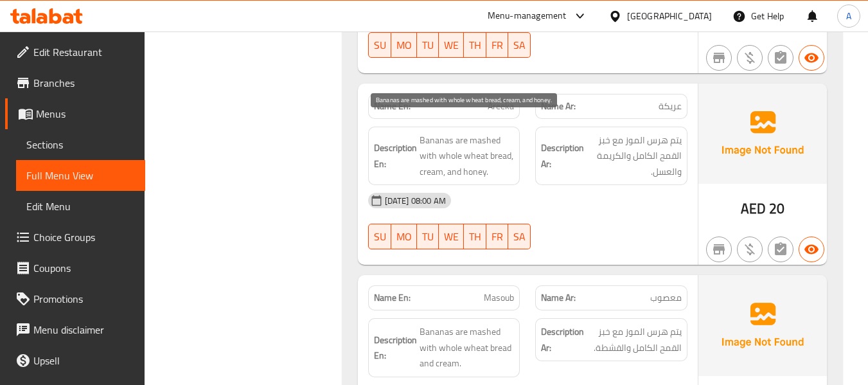
click at [460, 150] on span "Bananas are mashed with whole wheat bread, cream, and honey." at bounding box center [466, 156] width 95 height 48
click at [482, 144] on span "Bananas are mashed with whole wheat bread, cream, and honey." at bounding box center [466, 156] width 95 height 48
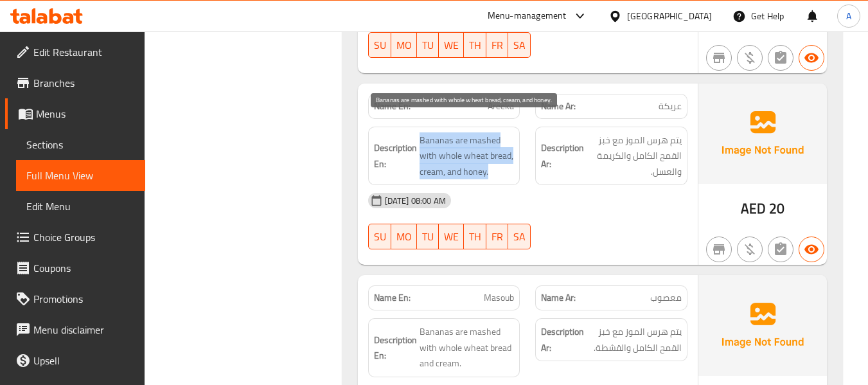
click at [482, 144] on span "Bananas are mashed with whole wheat bread, cream, and honey." at bounding box center [466, 156] width 95 height 48
click at [466, 150] on span "Bananas are mashed with whole wheat bread, cream, and honey." at bounding box center [466, 156] width 95 height 48
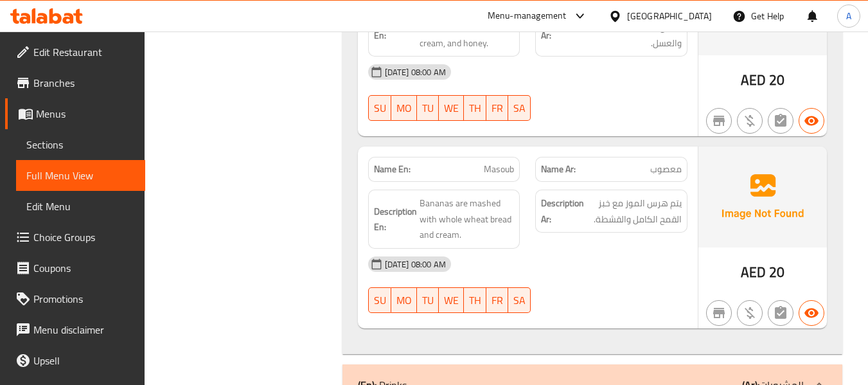
scroll to position [7673, 0]
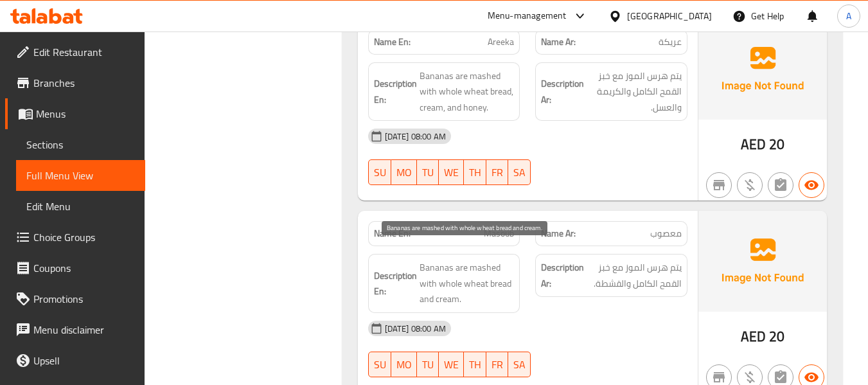
click at [445, 285] on span "Bananas are mashed with whole wheat bread and cream." at bounding box center [466, 283] width 95 height 48
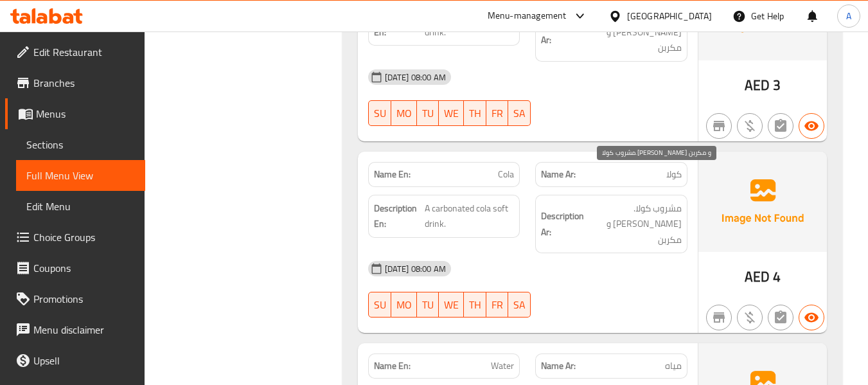
scroll to position [8508, 0]
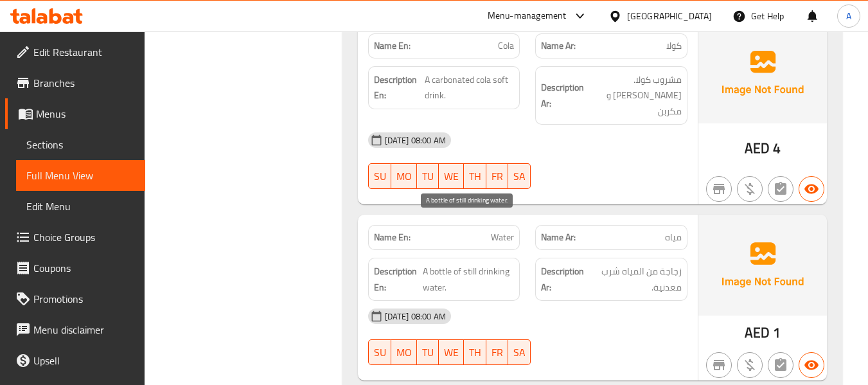
click at [469, 263] on span "A bottle of still drinking water." at bounding box center [468, 278] width 91 height 31
click at [514, 215] on div "Name En: Water Name Ar: مياه Description En: A bottle of still drinking water. …" at bounding box center [528, 298] width 340 height 166
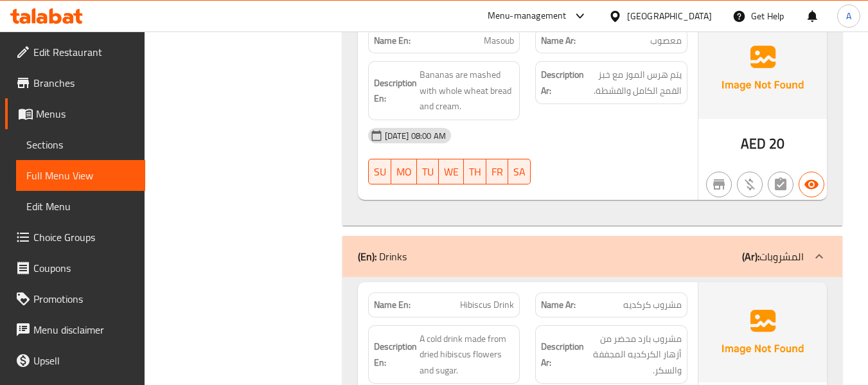
scroll to position [0, 0]
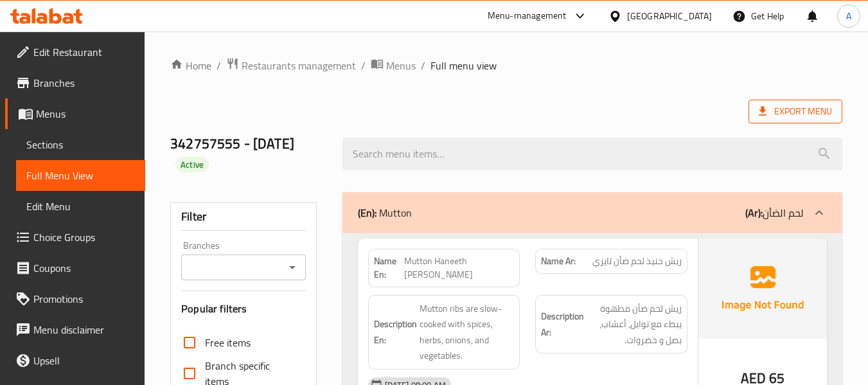
click at [798, 117] on span "Export Menu" at bounding box center [794, 111] width 73 height 16
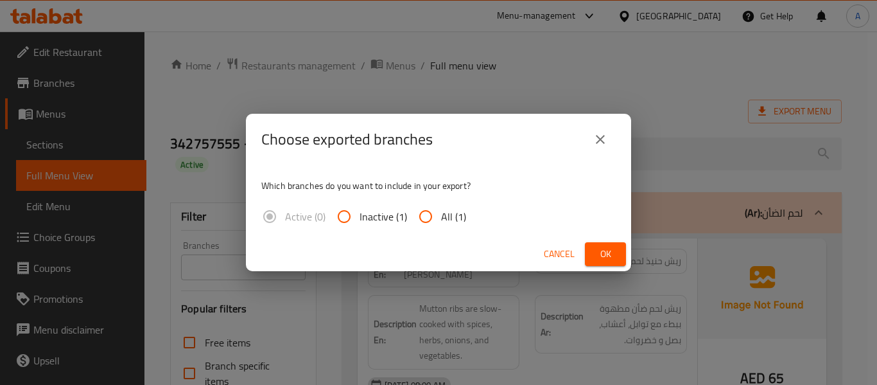
click at [435, 218] on input "All (1)" at bounding box center [425, 216] width 31 height 31
radio input "true"
click at [606, 246] on span "Ok" at bounding box center [605, 254] width 21 height 16
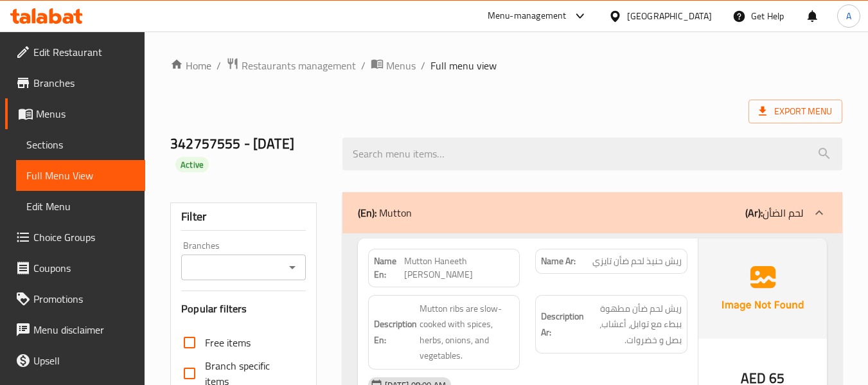
click at [538, 106] on div "Export Menu" at bounding box center [506, 112] width 672 height 24
drag, startPoint x: 448, startPoint y: 49, endPoint x: 453, endPoint y: 33, distance: 16.2
click at [72, 132] on link "Sections" at bounding box center [80, 144] width 129 height 31
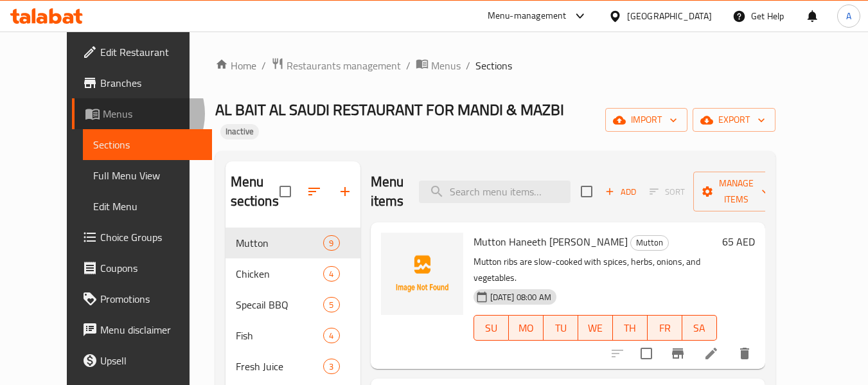
click at [103, 114] on span "Menus" at bounding box center [152, 113] width 99 height 15
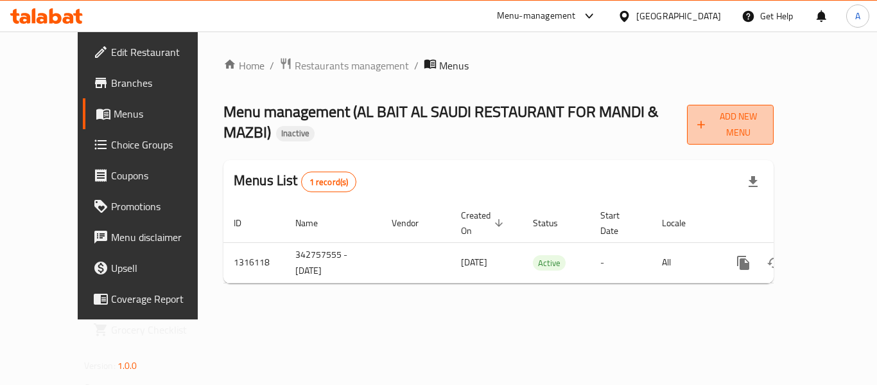
click at [764, 117] on span "Add New Menu" at bounding box center [730, 125] width 67 height 32
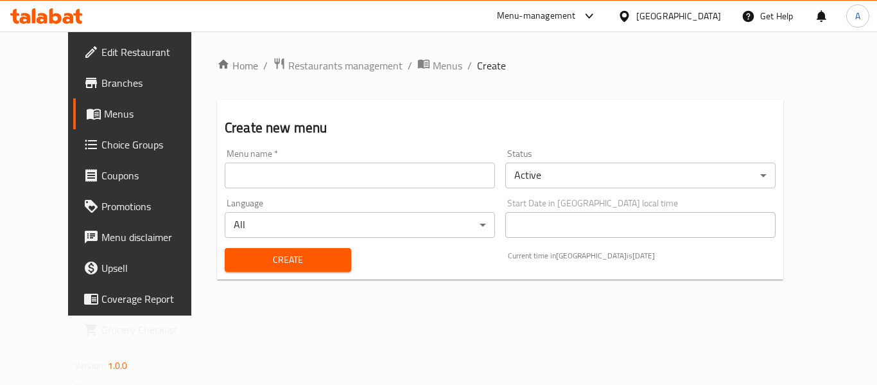
click at [407, 171] on input "text" at bounding box center [360, 175] width 270 height 26
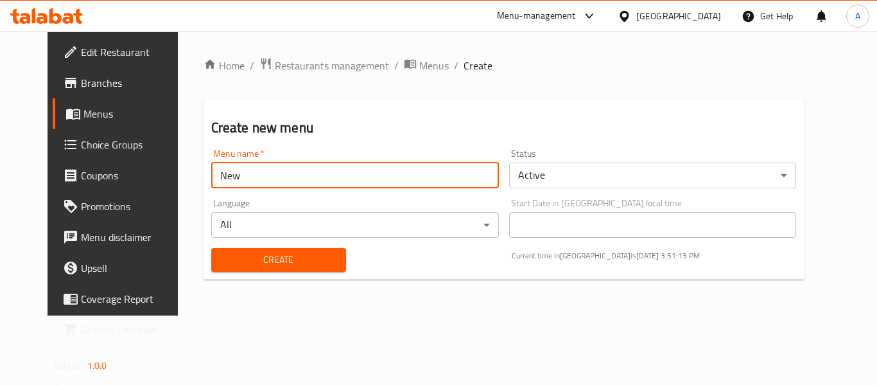
type input "New"
click at [211, 248] on button "Create" at bounding box center [278, 260] width 135 height 24
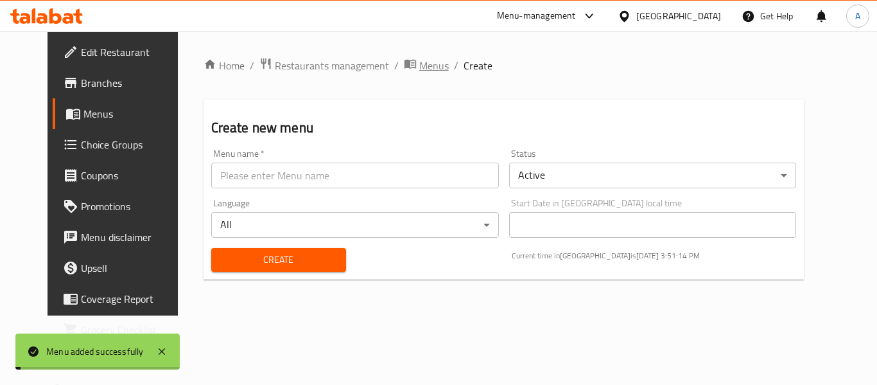
click at [419, 67] on span "Menus" at bounding box center [434, 65] width 30 height 15
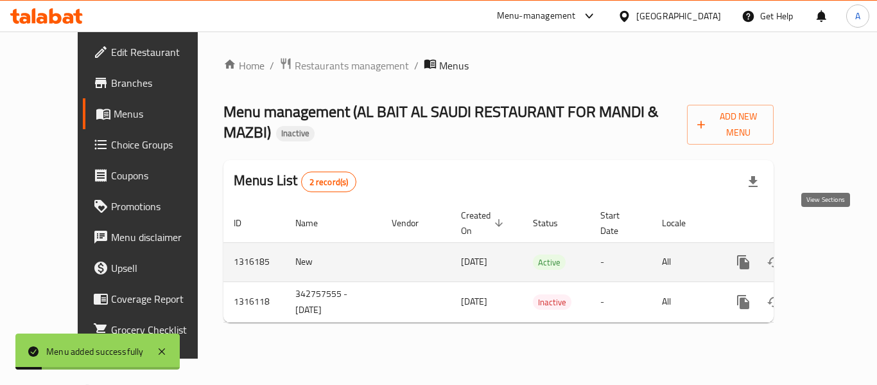
click at [832, 254] on icon "enhanced table" at bounding box center [835, 261] width 15 height 15
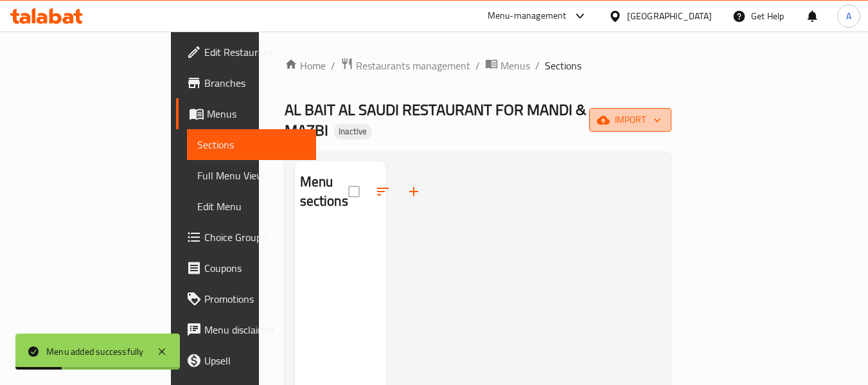
click at [609, 116] on icon "button" at bounding box center [603, 120] width 13 height 8
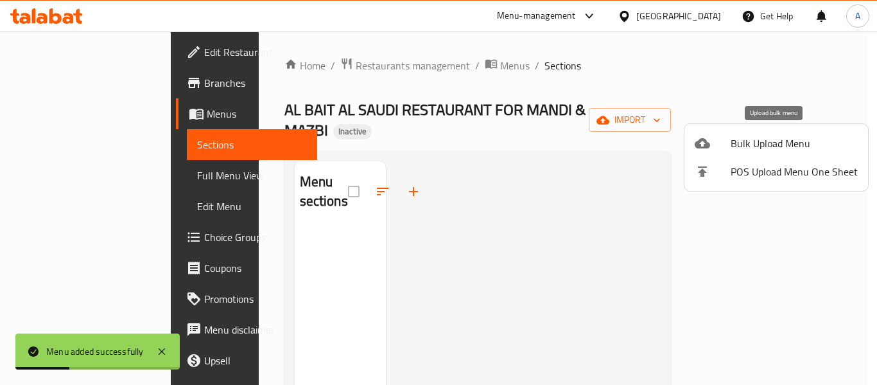
click at [776, 136] on span "Bulk Upload Menu" at bounding box center [794, 143] width 127 height 15
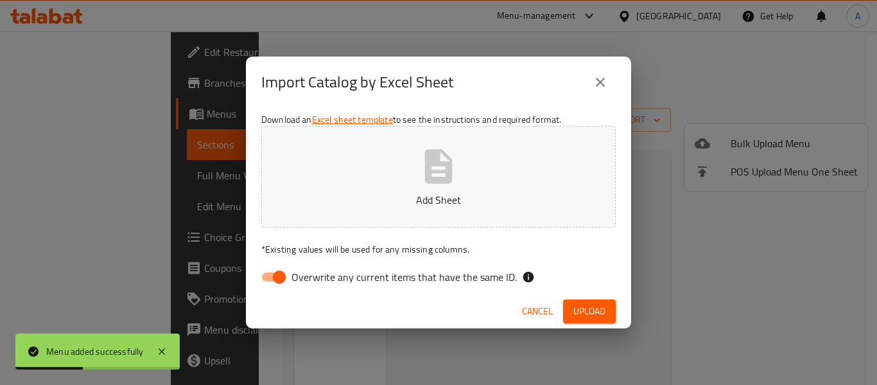
click at [437, 276] on span "Overwrite any current items that have the same ID." at bounding box center [404, 276] width 225 height 15
click at [316, 276] on input "Overwrite any current items that have the same ID." at bounding box center [279, 277] width 73 height 24
checkbox input "false"
click at [434, 199] on p "Add Sheet" at bounding box center [438, 199] width 315 height 15
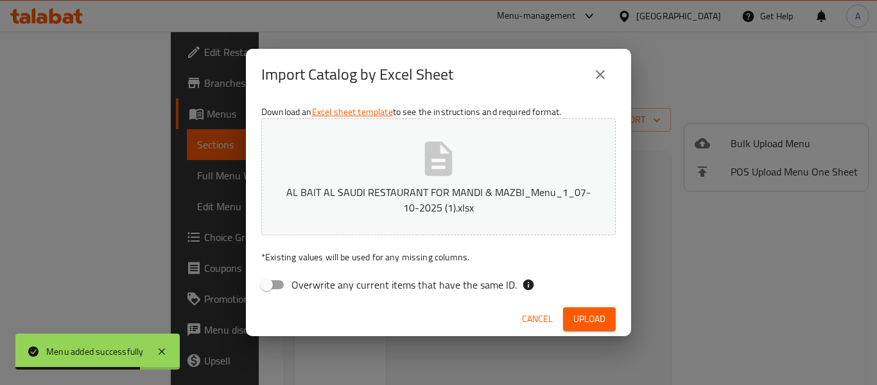
click at [599, 319] on span "Upload" at bounding box center [590, 319] width 32 height 16
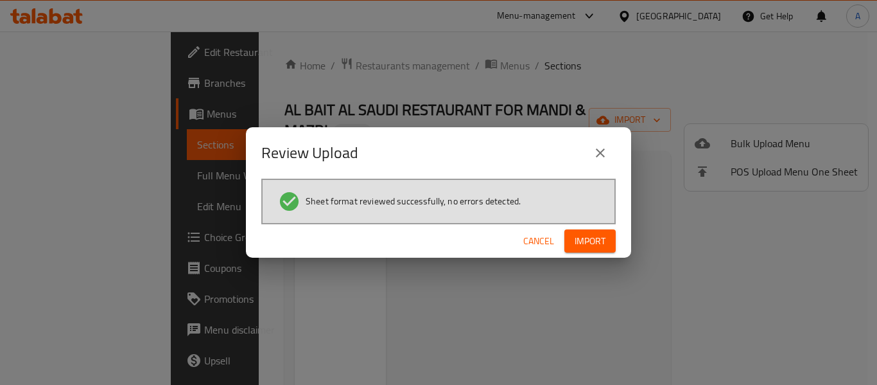
click at [584, 231] on button "Import" at bounding box center [590, 241] width 51 height 24
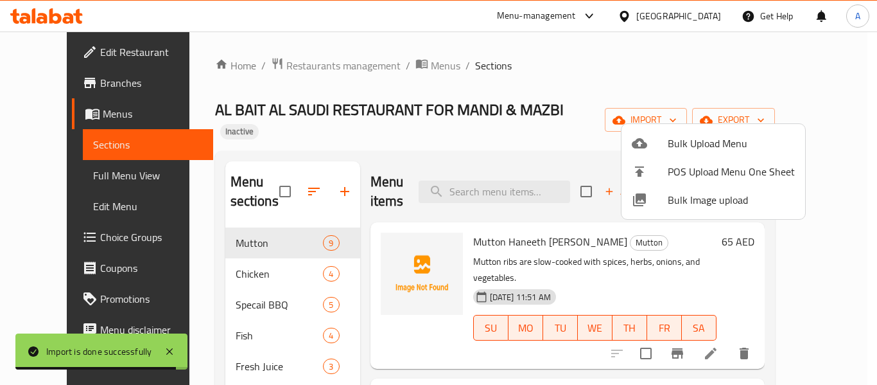
click at [83, 175] on div at bounding box center [438, 192] width 877 height 385
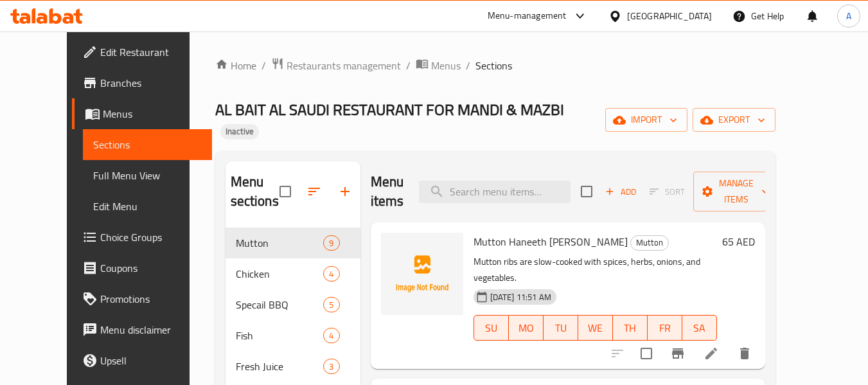
click at [93, 172] on span "Full Menu View" at bounding box center [147, 175] width 109 height 15
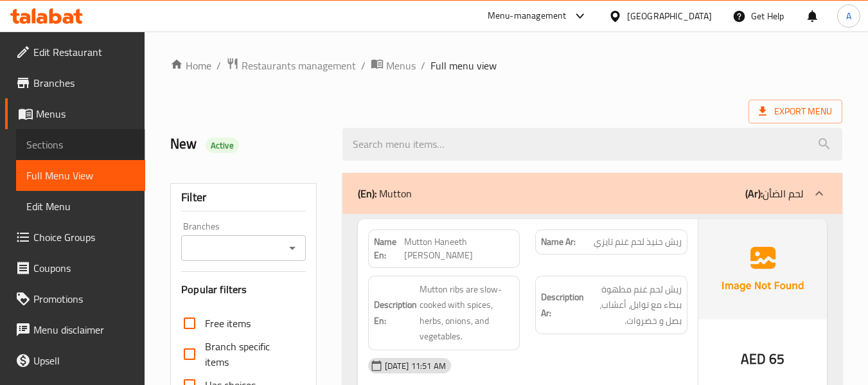
click at [105, 141] on span "Sections" at bounding box center [80, 144] width 109 height 15
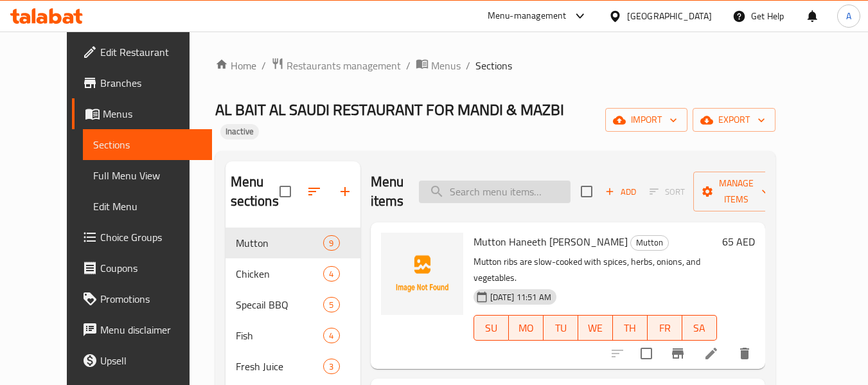
click at [479, 180] on input "search" at bounding box center [495, 191] width 152 height 22
paste input "Fruit Salad"
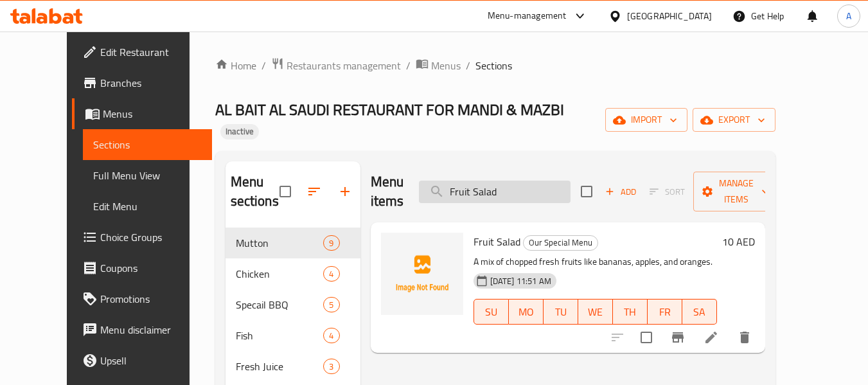
scroll to position [64, 0]
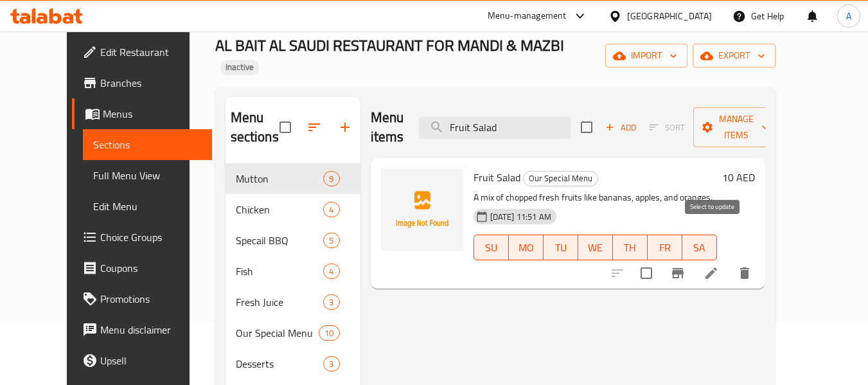
type input "Fruit Salad"
click at [660, 259] on input "checkbox" at bounding box center [646, 272] width 27 height 27
checkbox input "true"
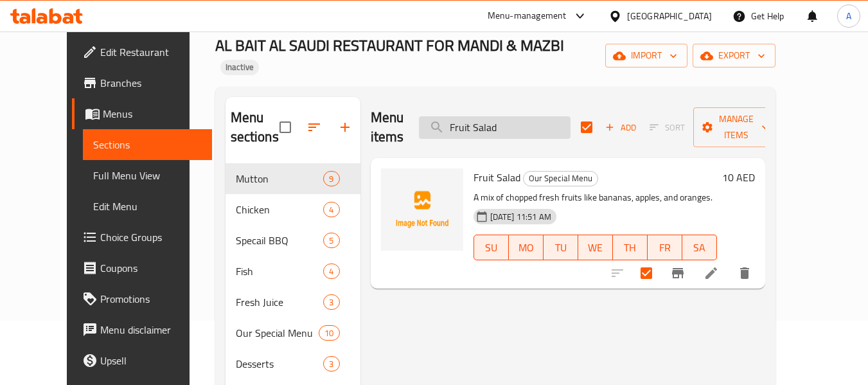
click at [475, 116] on input "Fruit Salad" at bounding box center [495, 127] width 152 height 22
paste input "Mix BBQ"
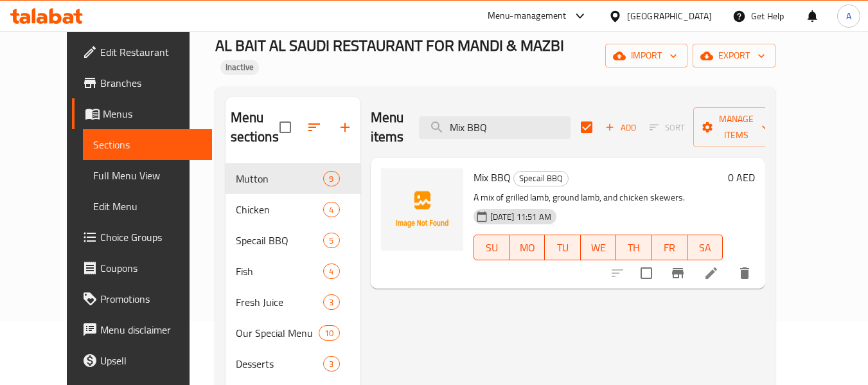
type input "Mix BBQ"
click at [660, 259] on input "checkbox" at bounding box center [646, 272] width 27 height 27
checkbox input "true"
checkbox input "false"
click at [462, 116] on input "Mix BBQ" at bounding box center [495, 127] width 152 height 22
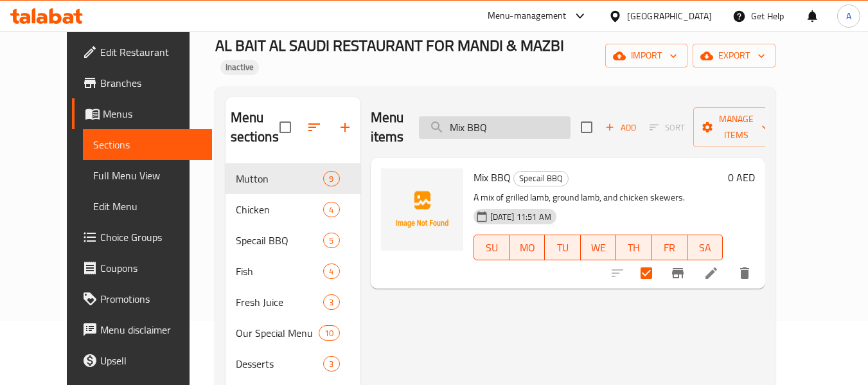
click at [463, 116] on input "Mix BBQ" at bounding box center [495, 127] width 152 height 22
paste input "Watermelon"
click at [491, 116] on input "Watermelon BBQ" at bounding box center [495, 127] width 152 height 22
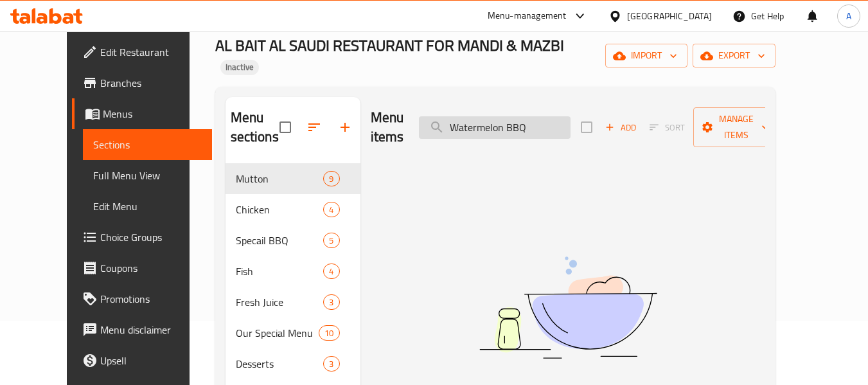
click at [491, 116] on input "Watermelon BBQ" at bounding box center [495, 127] width 152 height 22
paste input "search"
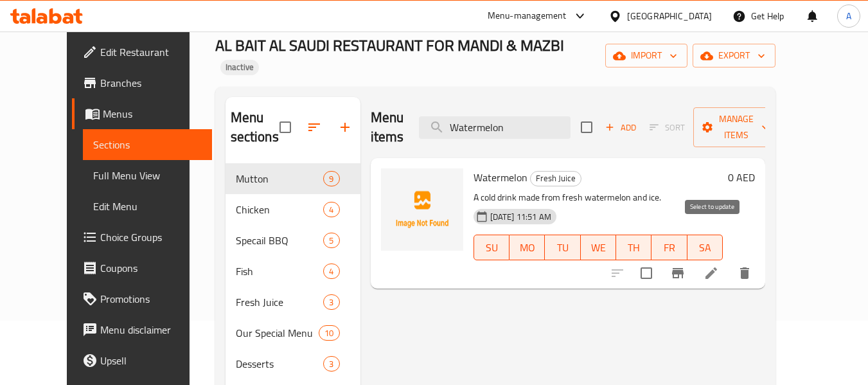
type input "Watermelon"
click at [660, 259] on input "checkbox" at bounding box center [646, 272] width 27 height 27
checkbox input "true"
click at [473, 116] on input "Watermelon" at bounding box center [495, 127] width 152 height 22
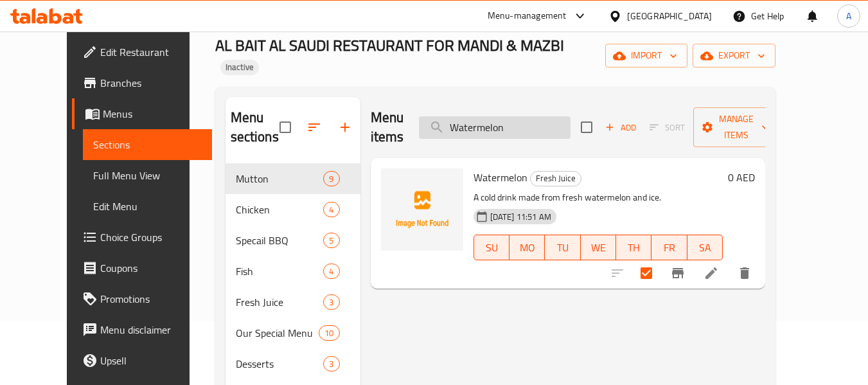
click at [473, 116] on input "Watermelon" at bounding box center [495, 127] width 152 height 22
paste input "Orange"
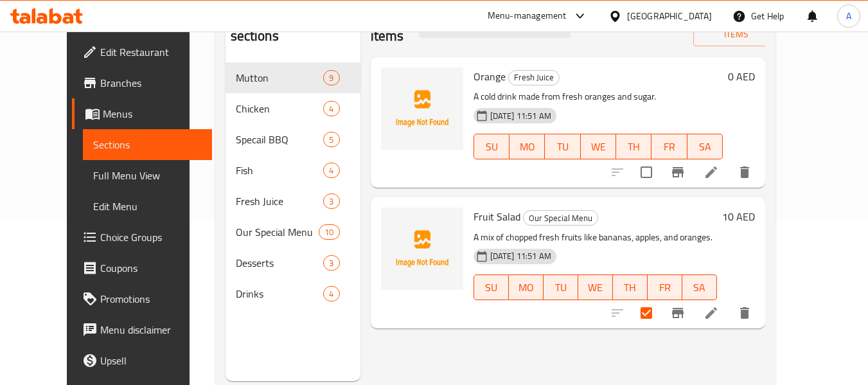
scroll to position [180, 0]
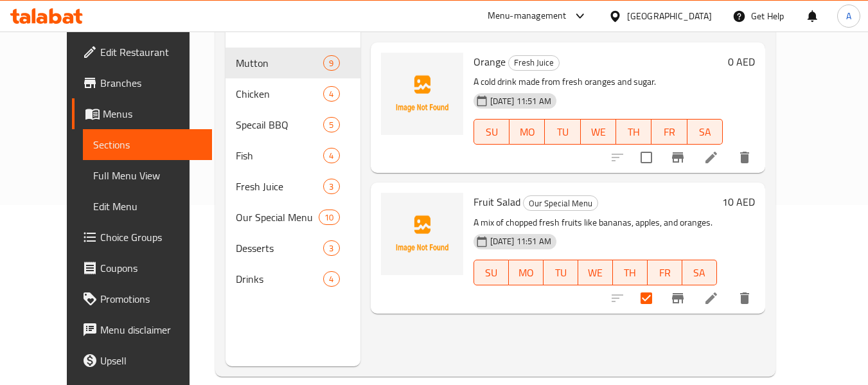
type input "Orange"
click at [660, 144] on input "checkbox" at bounding box center [646, 157] width 27 height 27
checkbox input "true"
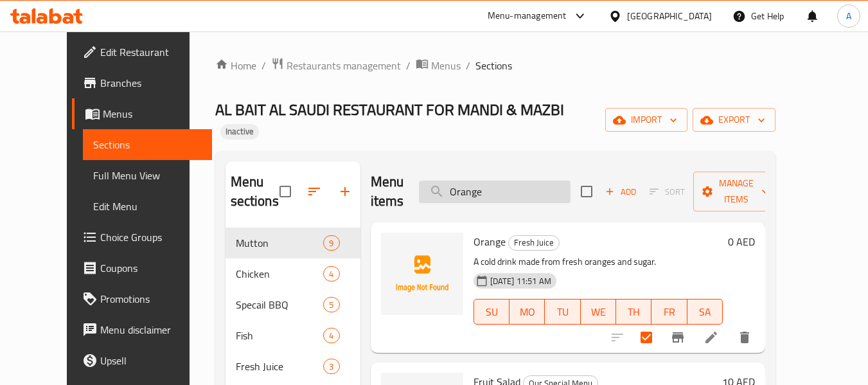
click at [478, 180] on input "Orange" at bounding box center [495, 191] width 152 height 22
paste input "Lemon"
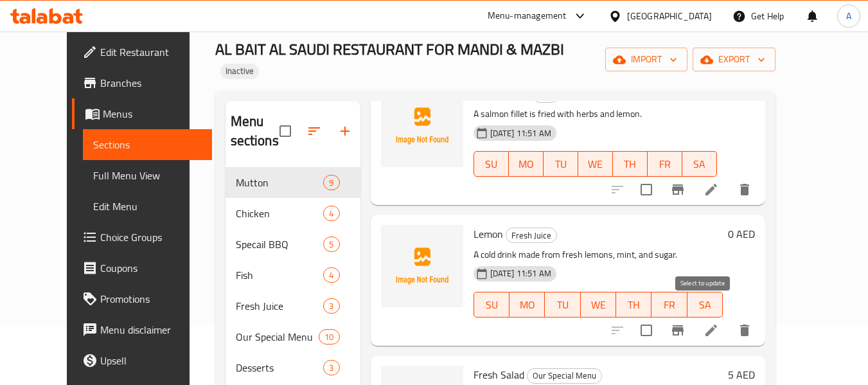
scroll to position [128, 0]
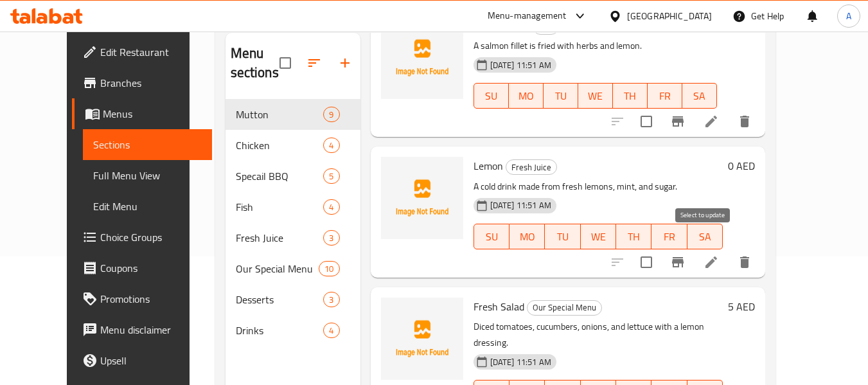
type input "Lemon"
click at [660, 249] on input "checkbox" at bounding box center [646, 262] width 27 height 27
checkbox input "true"
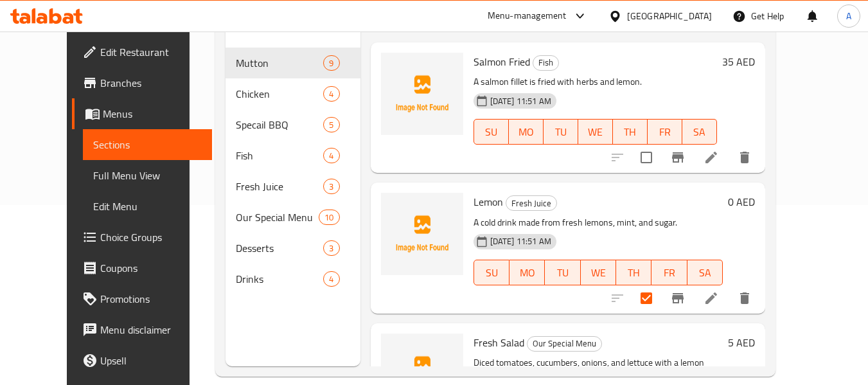
scroll to position [0, 0]
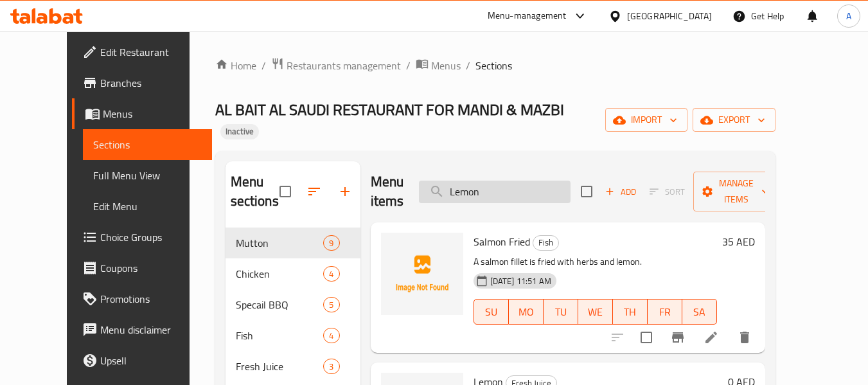
click at [480, 180] on input "Lemon" at bounding box center [495, 191] width 152 height 22
paste input "Hibiscus Drink"
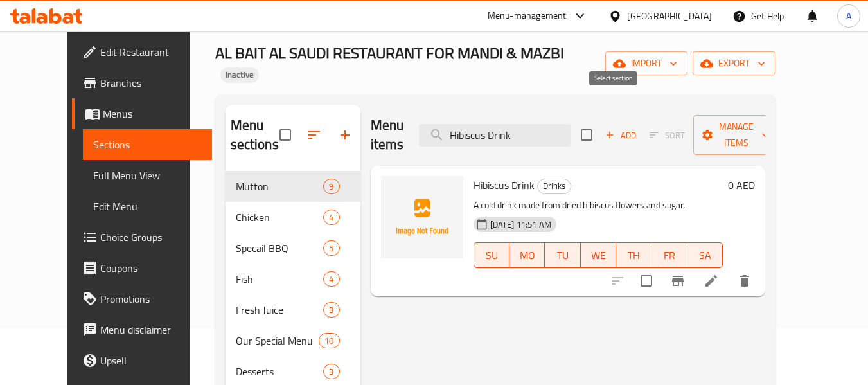
scroll to position [128, 0]
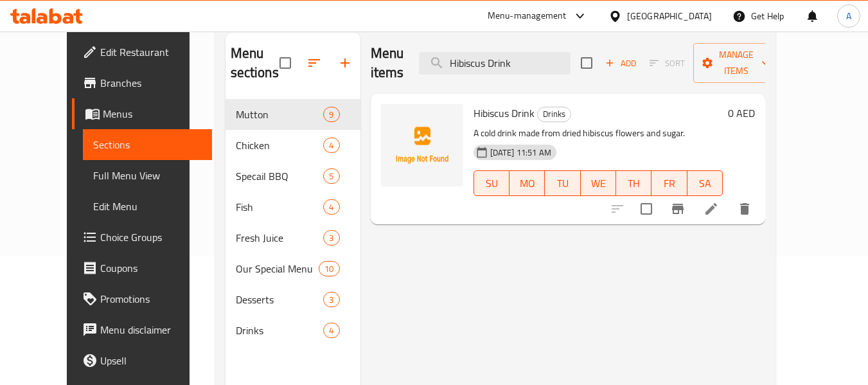
type input "Hibiscus Drink"
click at [660, 195] on input "checkbox" at bounding box center [646, 208] width 27 height 27
checkbox input "true"
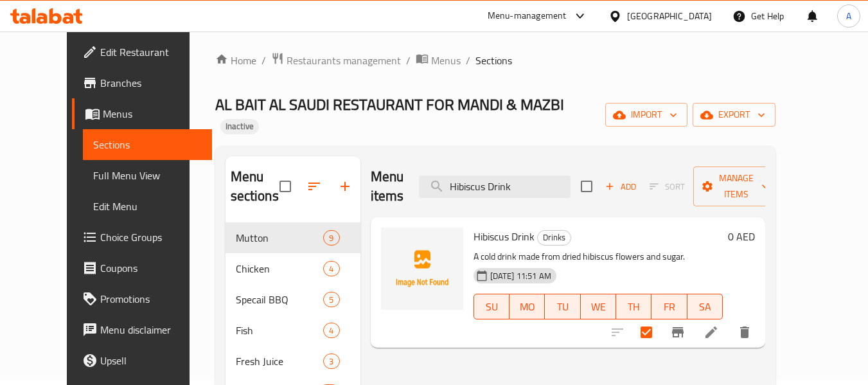
scroll to position [0, 0]
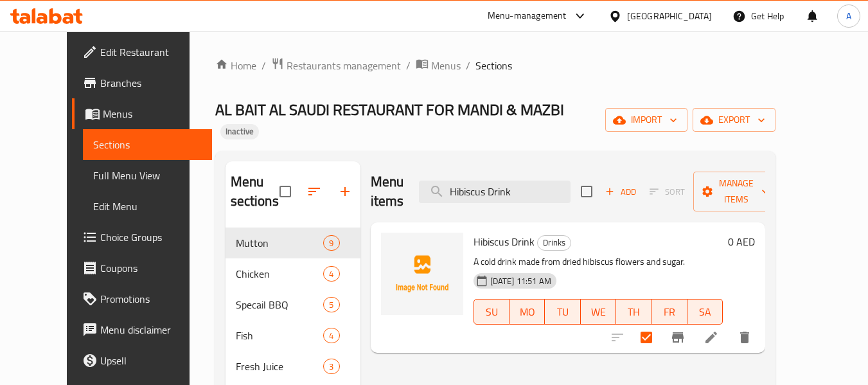
click at [722, 254] on p "A cold drink made from dried hibiscus flowers and sugar." at bounding box center [597, 262] width 249 height 16
click at [769, 175] on span "Manage items" at bounding box center [736, 191] width 66 height 32
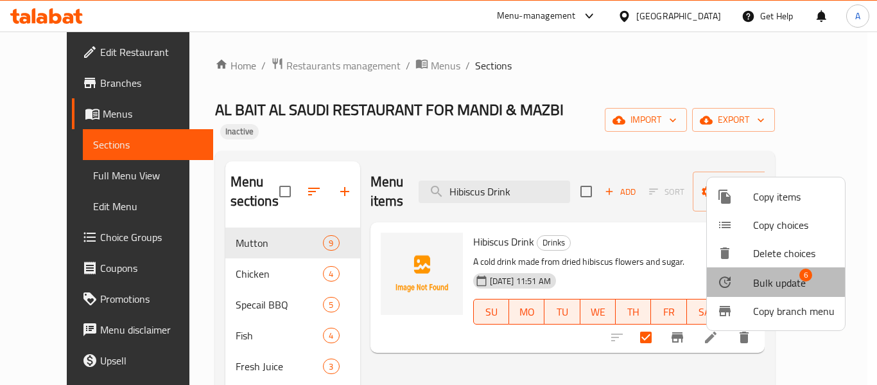
click at [772, 282] on span "Bulk update" at bounding box center [779, 282] width 53 height 15
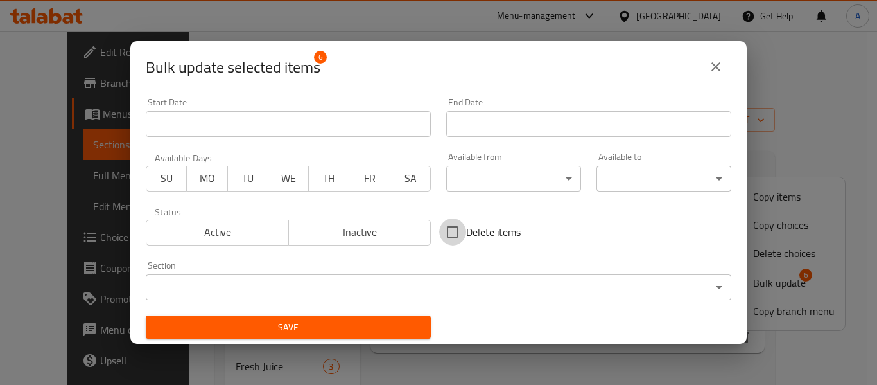
click at [449, 234] on input "Delete items" at bounding box center [452, 231] width 27 height 27
checkbox input "true"
click at [389, 323] on span "Save" at bounding box center [288, 327] width 265 height 16
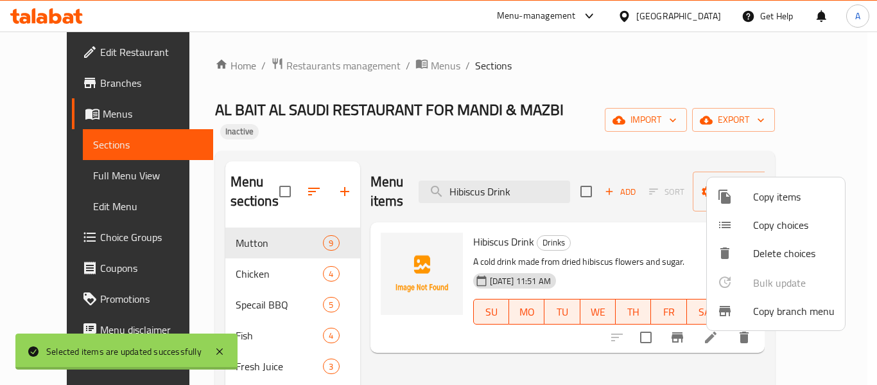
checkbox input "false"
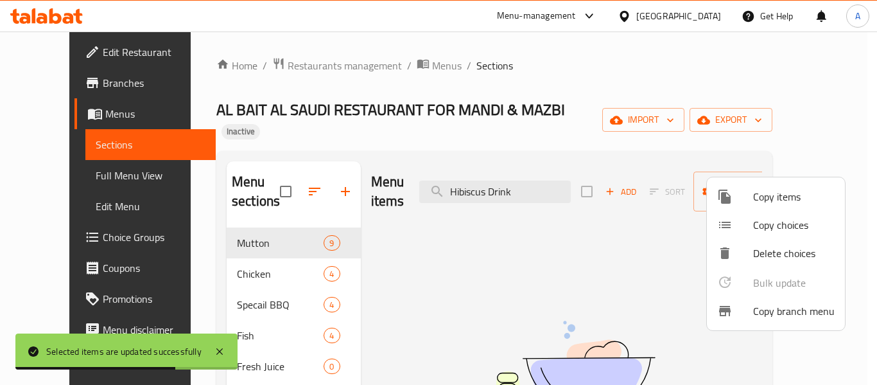
click at [245, 249] on div at bounding box center [438, 192] width 877 height 385
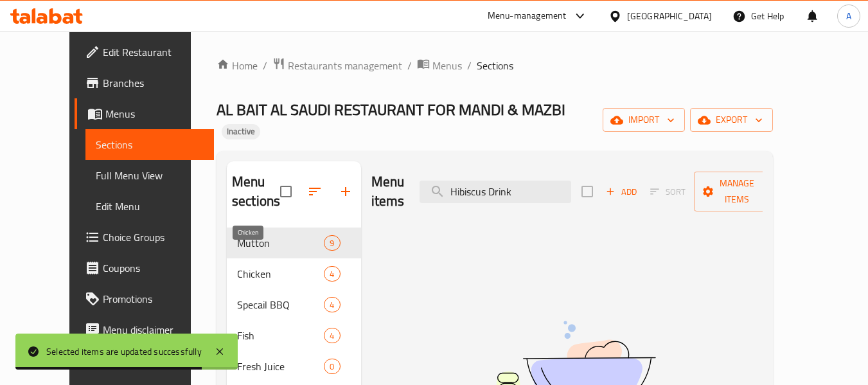
click at [245, 266] on span "Chicken" at bounding box center [280, 273] width 87 height 15
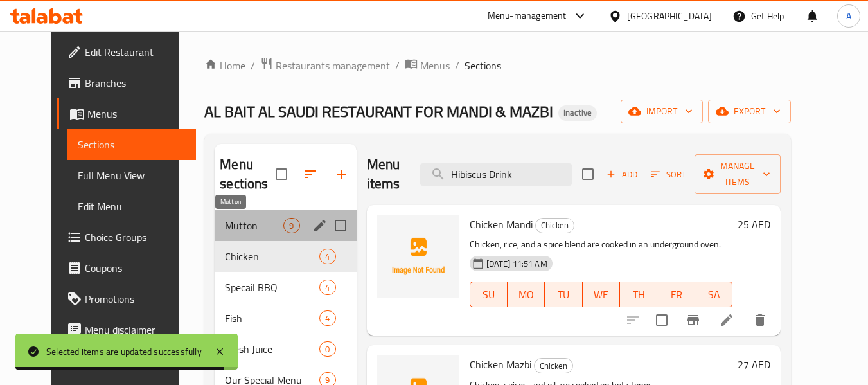
click at [263, 220] on span "Mutton" at bounding box center [254, 225] width 58 height 15
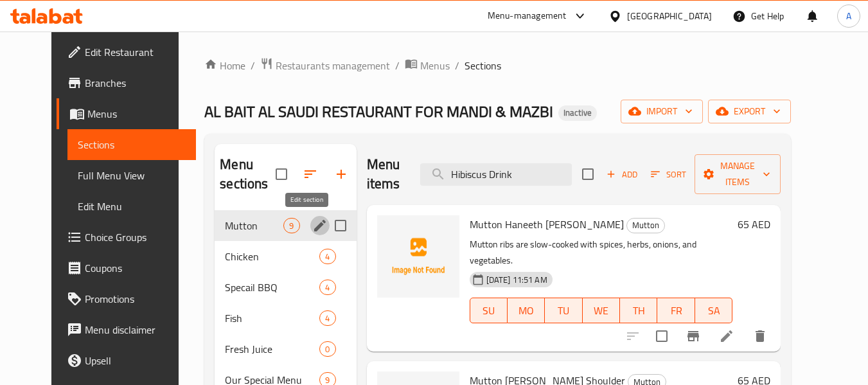
click at [312, 227] on icon "edit" at bounding box center [319, 225] width 15 height 15
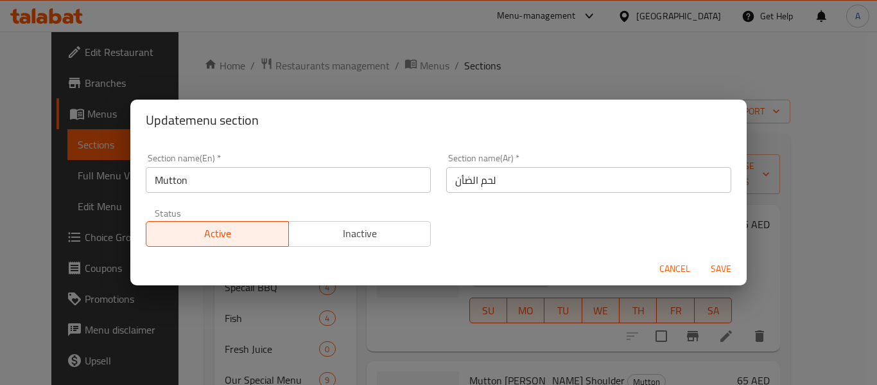
click at [462, 184] on input "لحم الضأن" at bounding box center [588, 180] width 285 height 26
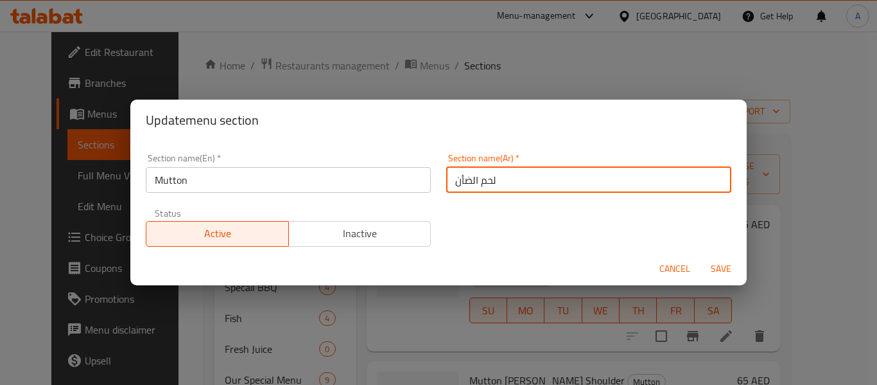
click at [462, 184] on input "لحم الضأن" at bounding box center [588, 180] width 285 height 26
click at [461, 178] on input "لحم الضأن" at bounding box center [588, 180] width 285 height 26
drag, startPoint x: 450, startPoint y: 182, endPoint x: 468, endPoint y: 189, distance: 19.3
click at [468, 189] on input "لحم الضأن" at bounding box center [588, 180] width 285 height 26
type input "لحم الغنم"
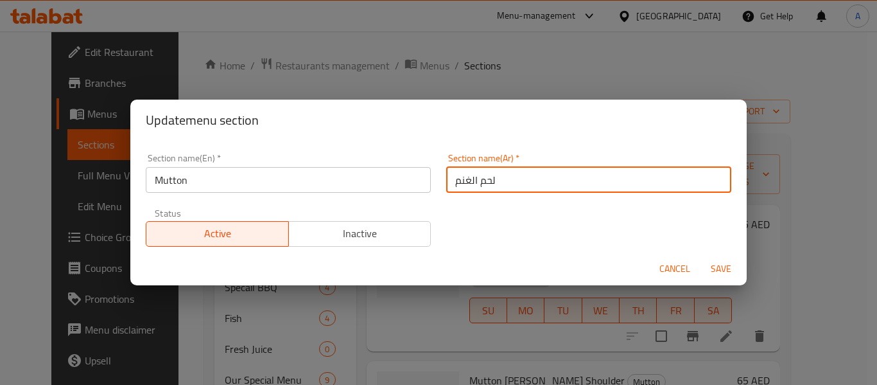
click at [701, 257] on button "Save" at bounding box center [721, 269] width 41 height 24
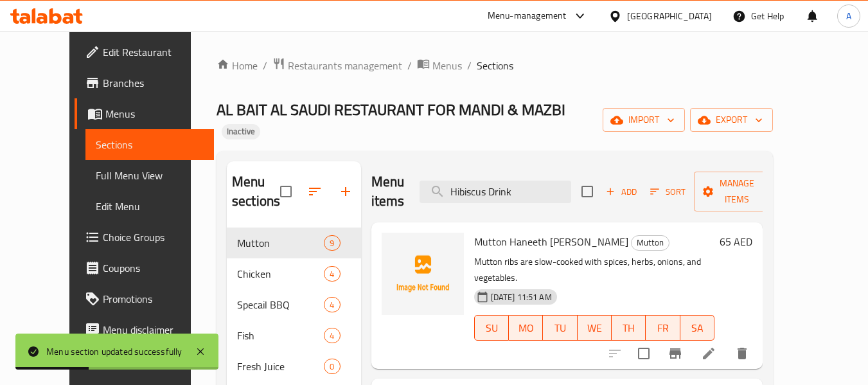
click at [405, 177] on h2 "Menu items" at bounding box center [387, 191] width 33 height 39
click at [479, 181] on input "Hibiscus Drink" at bounding box center [495, 191] width 152 height 22
click at [429, 161] on div "Menu items Add Sort Manage items" at bounding box center [567, 191] width 392 height 61
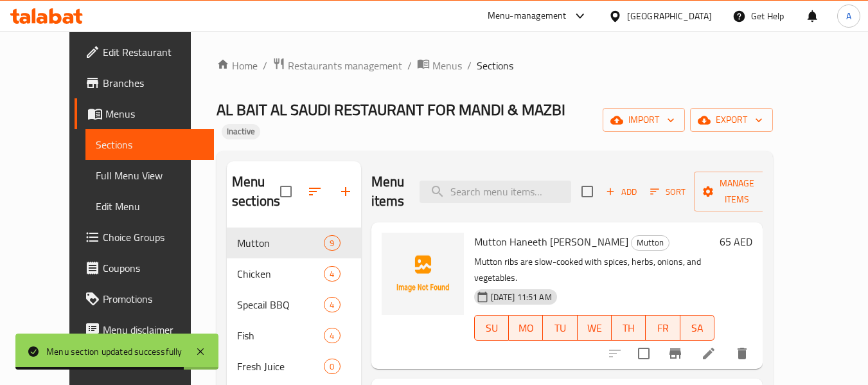
drag, startPoint x: 104, startPoint y: 178, endPoint x: 121, endPoint y: 176, distance: 16.8
click at [104, 178] on span "Full Menu View" at bounding box center [150, 175] width 109 height 15
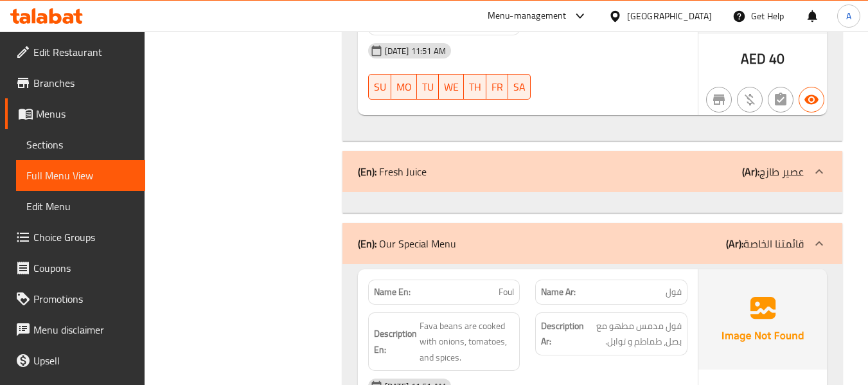
scroll to position [4431, 0]
click at [65, 141] on span "Sections" at bounding box center [80, 144] width 109 height 15
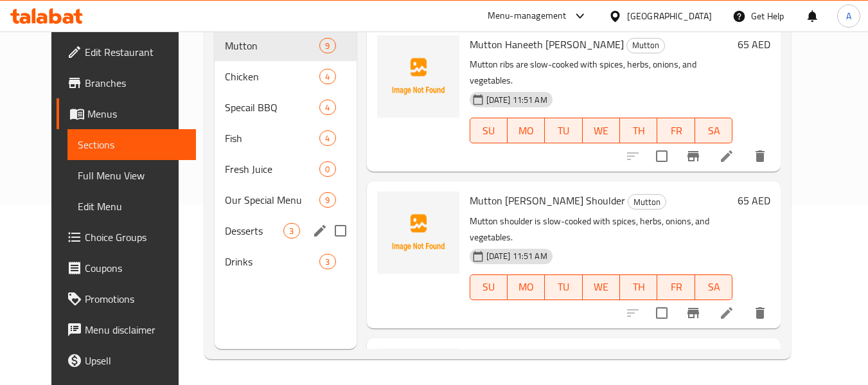
click at [252, 241] on div "Desserts 3" at bounding box center [285, 230] width 141 height 31
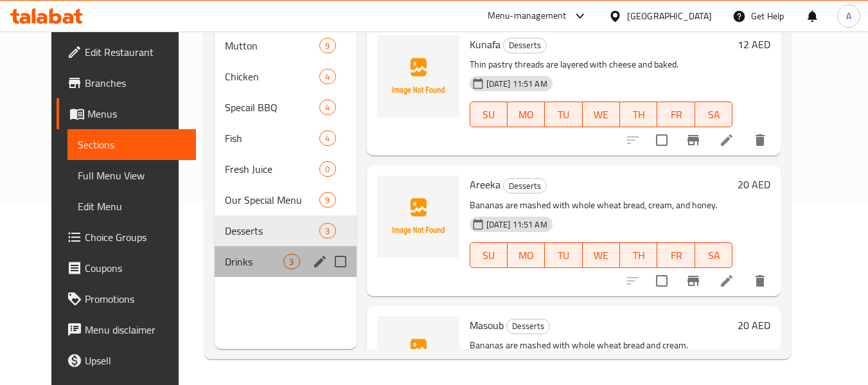
click at [249, 273] on div "Drinks 3" at bounding box center [285, 261] width 141 height 31
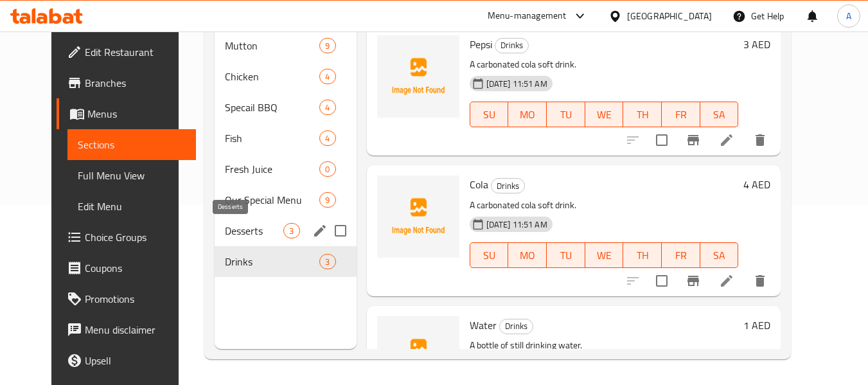
click at [225, 227] on span "Desserts" at bounding box center [254, 230] width 58 height 15
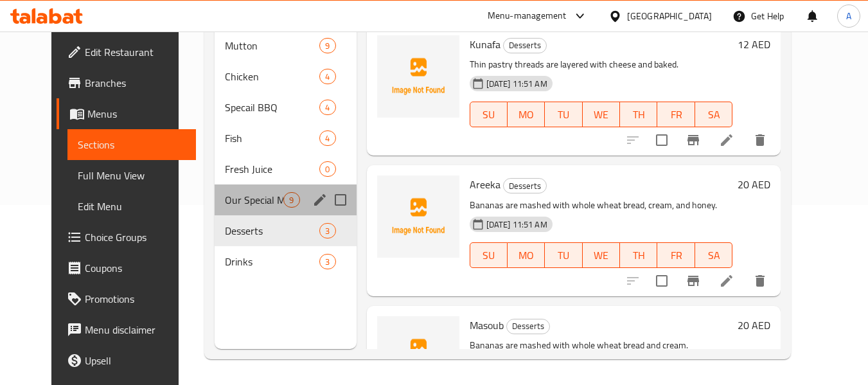
click at [228, 211] on div "Our Special Menu 9" at bounding box center [285, 199] width 141 height 31
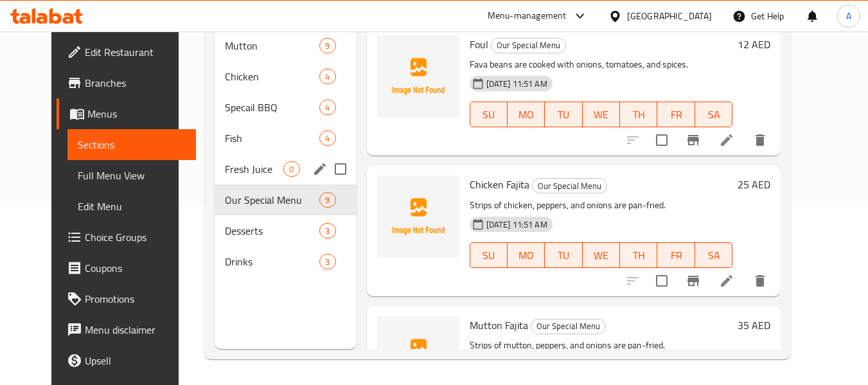
click at [231, 183] on div "Fresh Juice 0" at bounding box center [285, 168] width 141 height 31
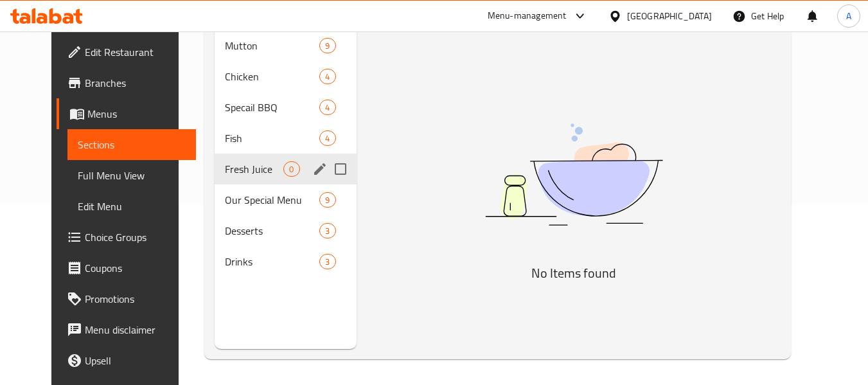
click at [327, 175] on input "Menu sections" at bounding box center [340, 168] width 27 height 27
checkbox input "true"
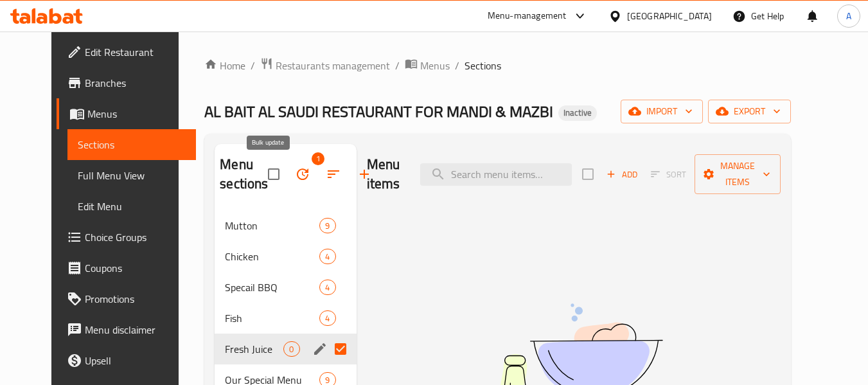
click at [295, 166] on icon "button" at bounding box center [302, 173] width 15 height 15
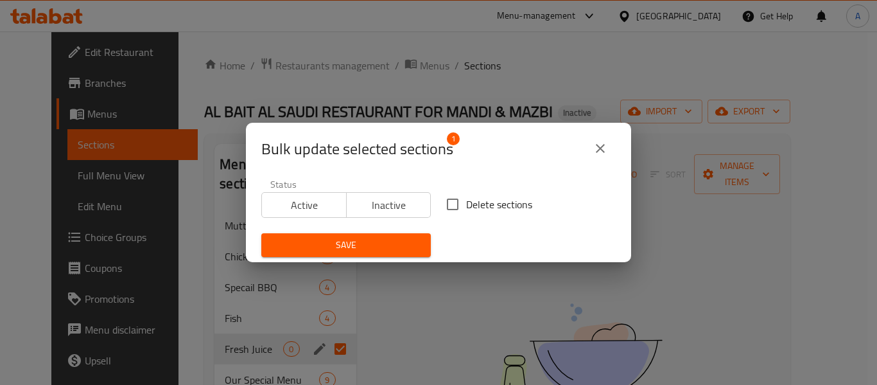
click at [452, 200] on input "Delete sections" at bounding box center [452, 204] width 27 height 27
checkbox input "true"
click at [390, 238] on span "Save" at bounding box center [346, 245] width 149 height 16
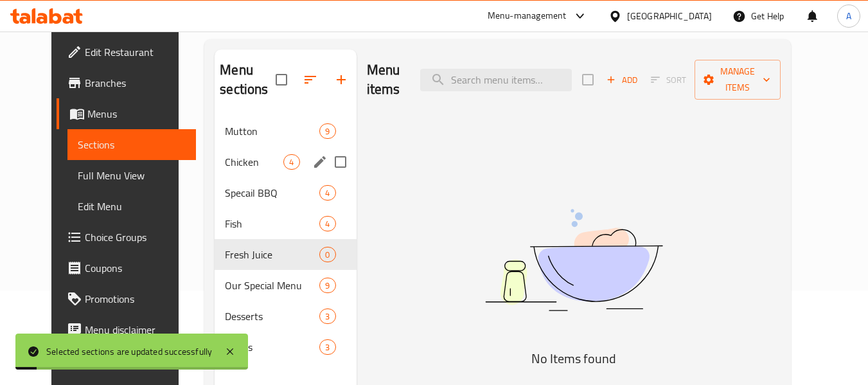
scroll to position [128, 0]
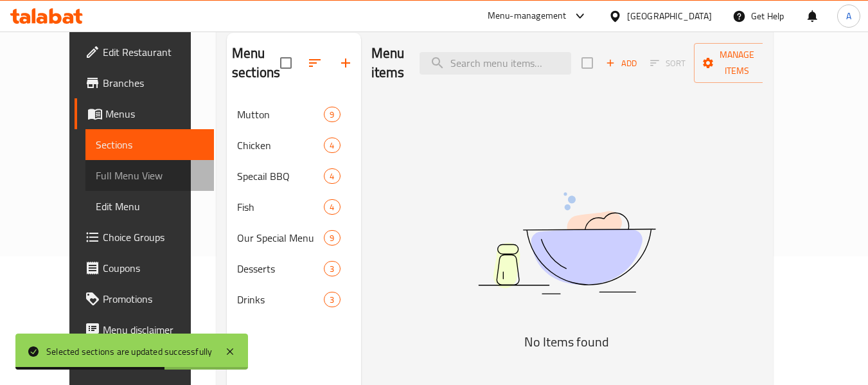
drag, startPoint x: 110, startPoint y: 179, endPoint x: 130, endPoint y: 188, distance: 22.1
click at [110, 179] on span "Full Menu View" at bounding box center [150, 175] width 109 height 15
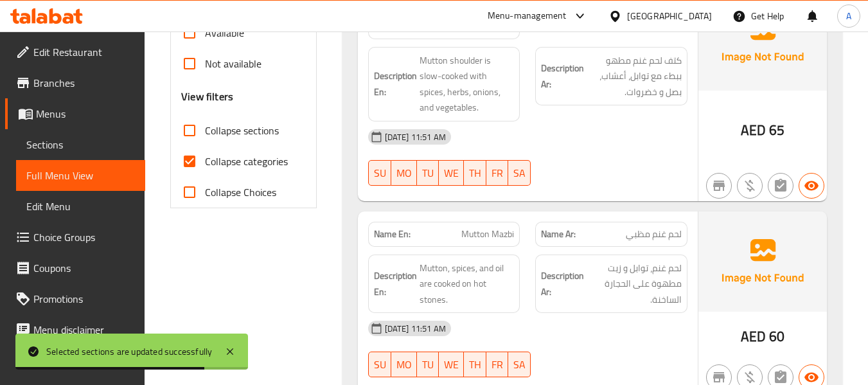
click at [266, 161] on span "Collapse categories" at bounding box center [246, 160] width 83 height 15
click at [205, 161] on input "Collapse categories" at bounding box center [189, 161] width 31 height 31
checkbox input "false"
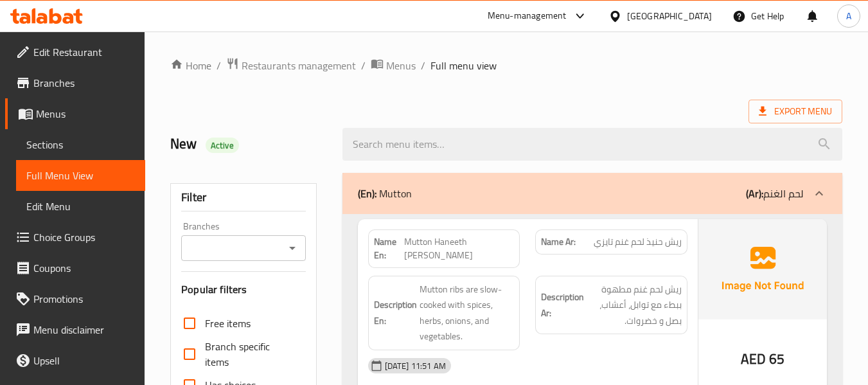
click at [768, 101] on span "Export Menu" at bounding box center [795, 112] width 94 height 24
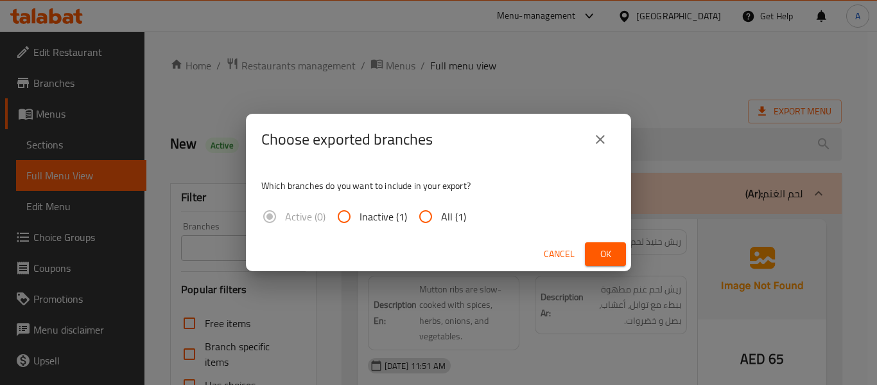
click at [448, 218] on span "All (1)" at bounding box center [453, 216] width 25 height 15
click at [441, 218] on input "All (1)" at bounding box center [425, 216] width 31 height 31
radio input "true"
click at [591, 251] on button "Ok" at bounding box center [605, 254] width 41 height 24
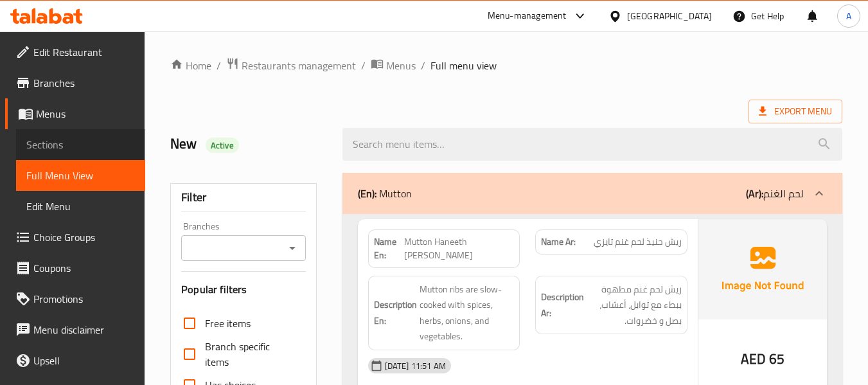
click at [87, 136] on link "Sections" at bounding box center [80, 144] width 129 height 31
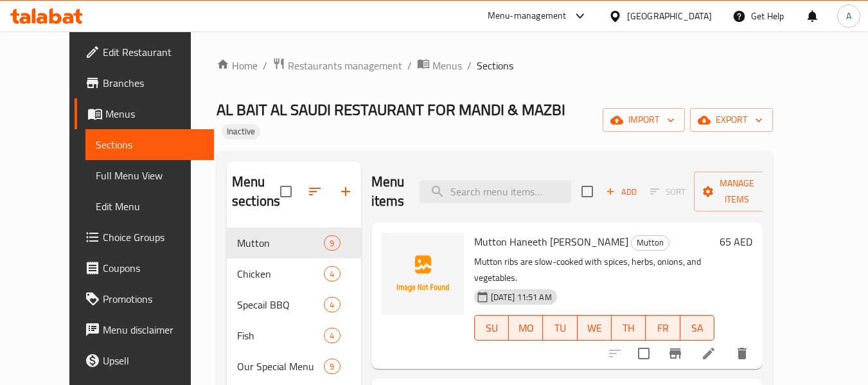
click at [105, 110] on span "Menus" at bounding box center [154, 113] width 99 height 15
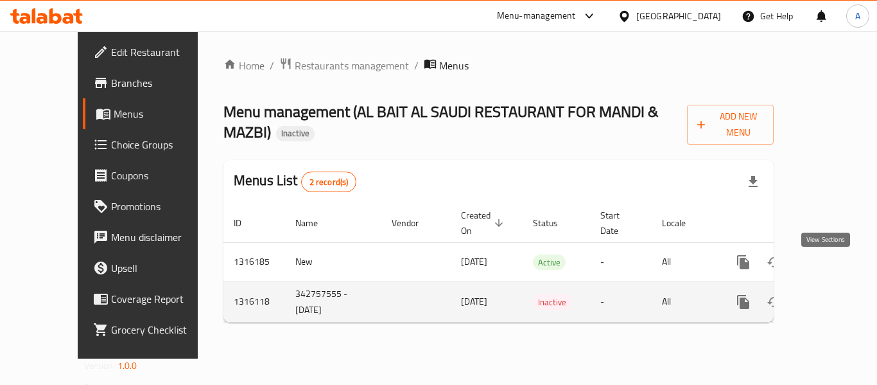
click at [828, 294] on icon "enhanced table" at bounding box center [835, 301] width 15 height 15
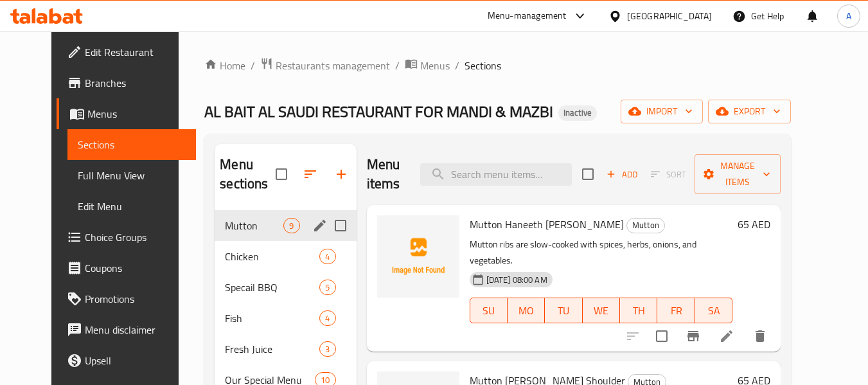
drag, startPoint x: 263, startPoint y: 235, endPoint x: 261, endPoint y: 265, distance: 30.2
click at [262, 235] on div "Mutton 9" at bounding box center [285, 225] width 141 height 31
click at [256, 278] on div "Specail BBQ 5" at bounding box center [285, 287] width 141 height 31
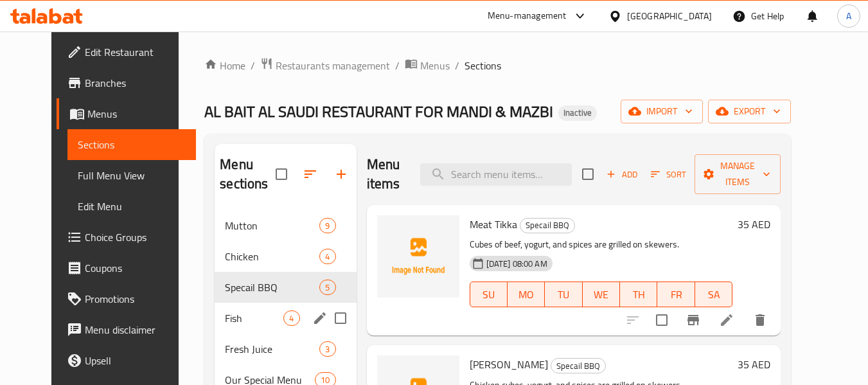
click at [245, 338] on div "Fresh Juice 3" at bounding box center [285, 348] width 141 height 31
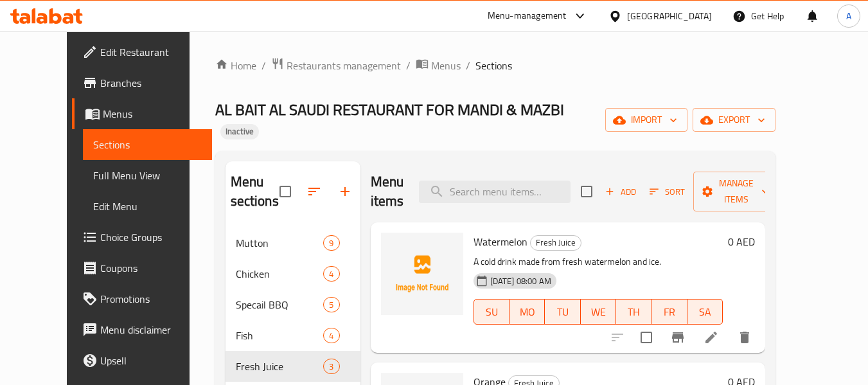
click at [103, 115] on span "Menus" at bounding box center [152, 113] width 99 height 15
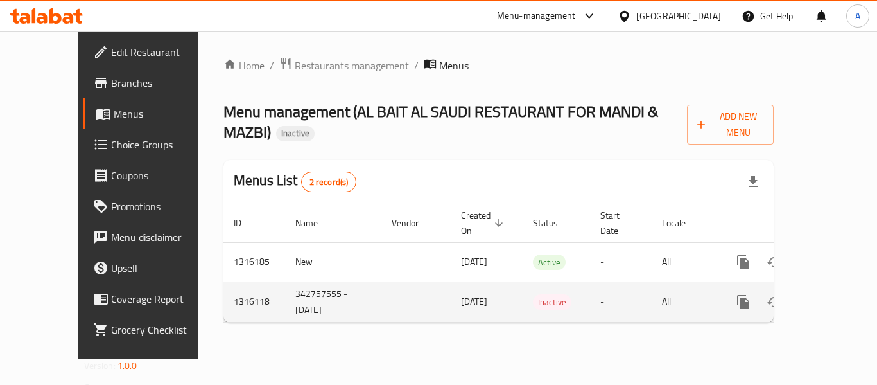
drag, startPoint x: 243, startPoint y: 259, endPoint x: 293, endPoint y: 286, distance: 57.2
click at [293, 286] on td "342757555 - [DATE]" at bounding box center [333, 301] width 96 height 40
click at [798, 294] on icon "enhanced table" at bounding box center [805, 301] width 15 height 15
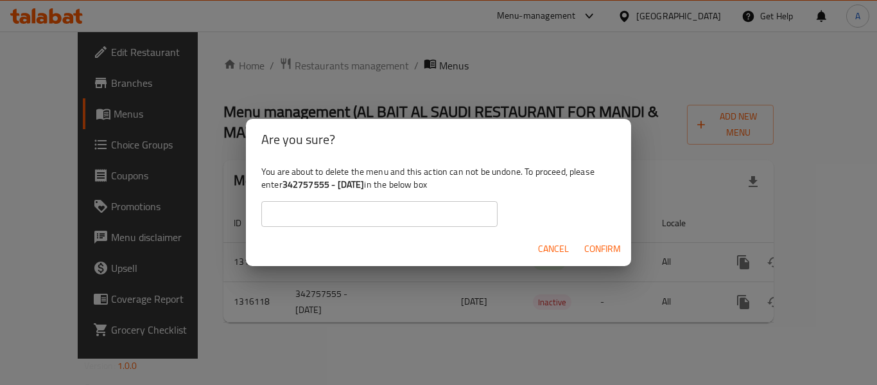
click at [442, 207] on input "text" at bounding box center [379, 214] width 236 height 26
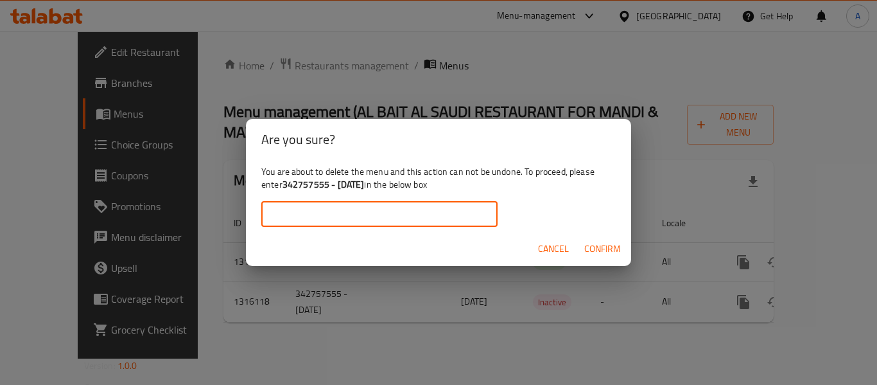
paste input "342757555 - [DATE]"
type input "342757555 - [DATE]"
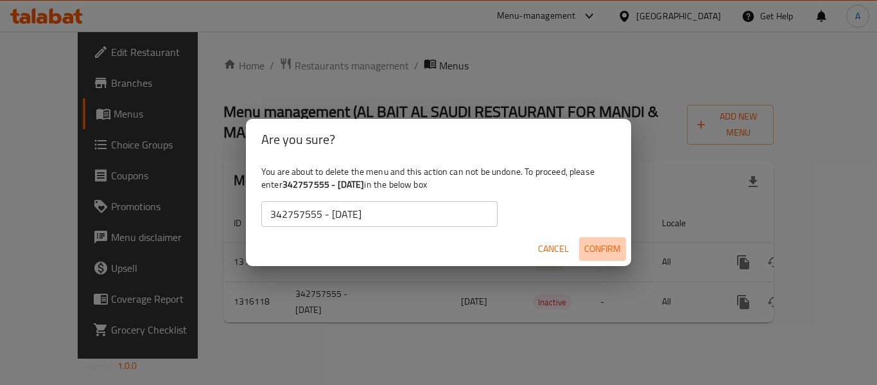
click at [613, 244] on span "Confirm" at bounding box center [602, 249] width 37 height 16
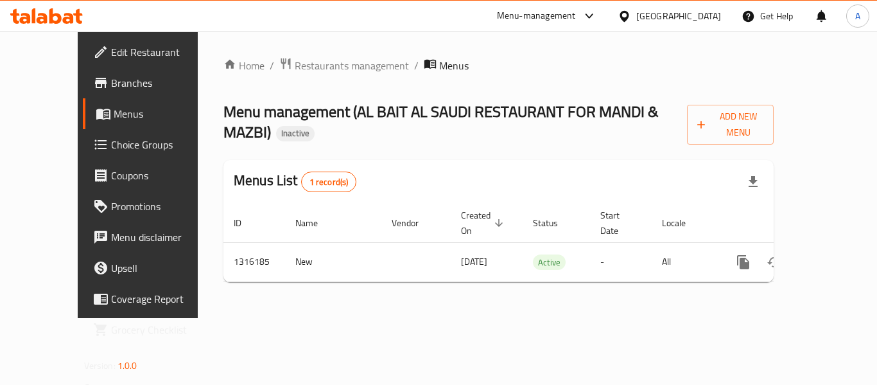
drag, startPoint x: 430, startPoint y: 293, endPoint x: 177, endPoint y: 100, distance: 318.8
click at [430, 293] on div "Home / Restaurants management / Menus Menu management ( AL BAIT AL SAUDI RESTAU…" at bounding box center [499, 174] width 602 height 286
click at [439, 160] on div "Menus List 1 record(s)" at bounding box center [498, 182] width 550 height 44
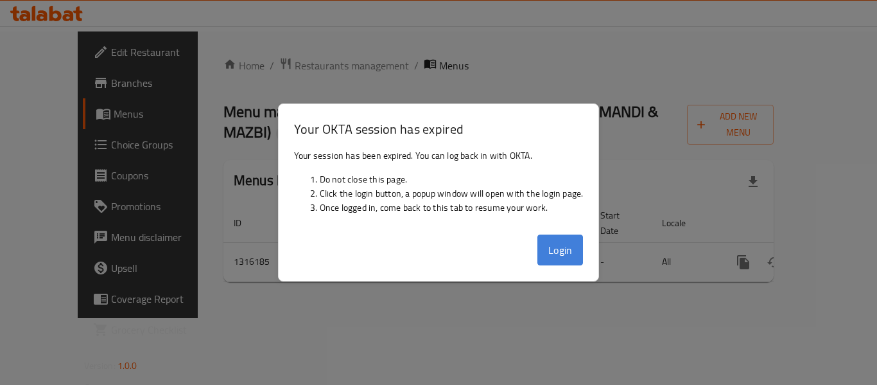
click at [559, 245] on button "Login" at bounding box center [561, 249] width 46 height 31
